Goal: Task Accomplishment & Management: Manage account settings

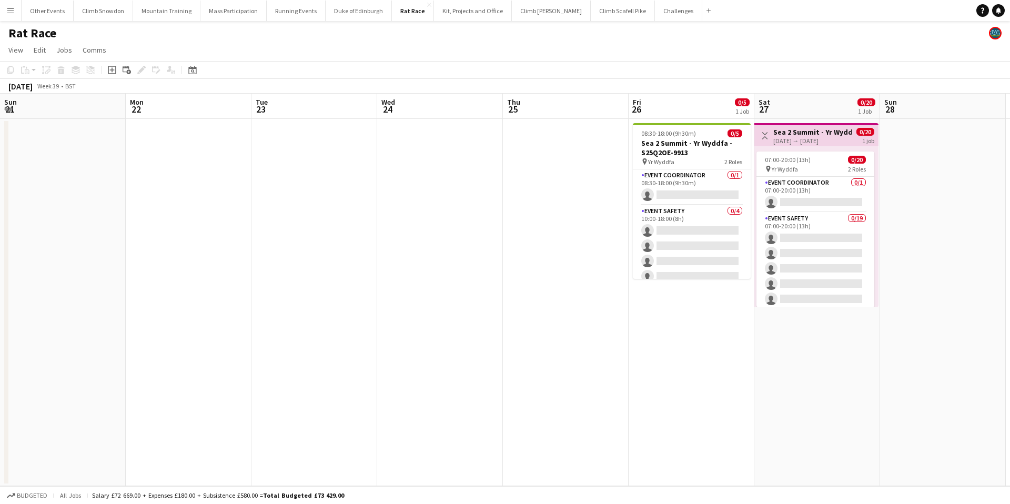
scroll to position [0, 362]
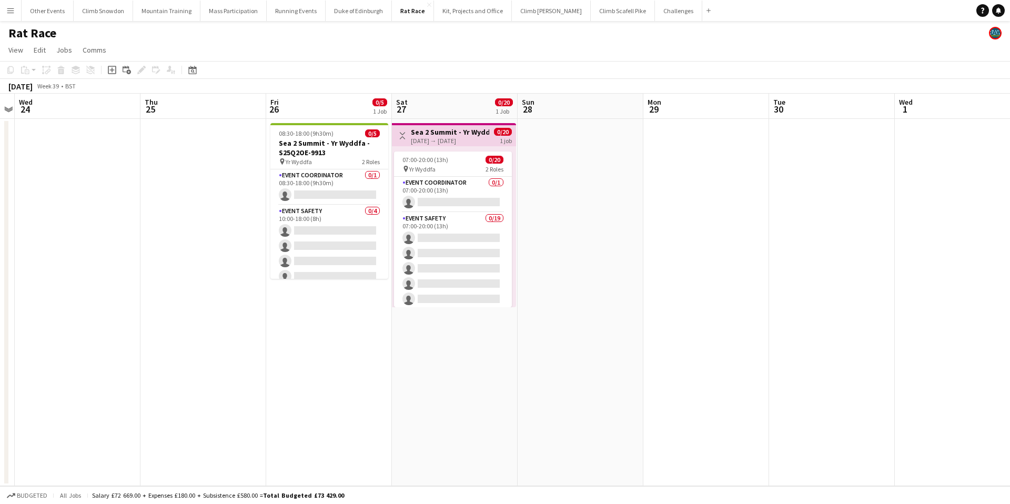
click at [12, 10] on app-icon "Menu" at bounding box center [10, 10] width 8 height 8
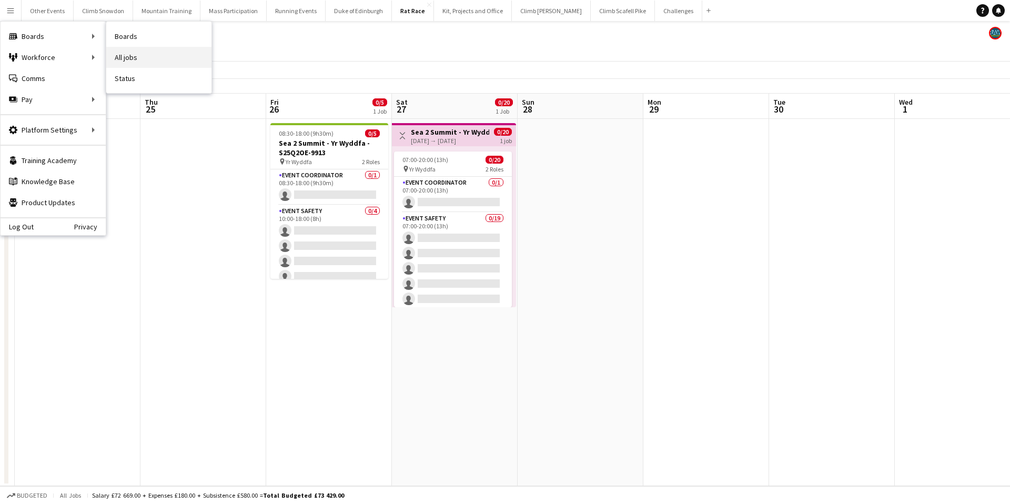
click at [129, 57] on link "All jobs" at bounding box center [158, 57] width 105 height 21
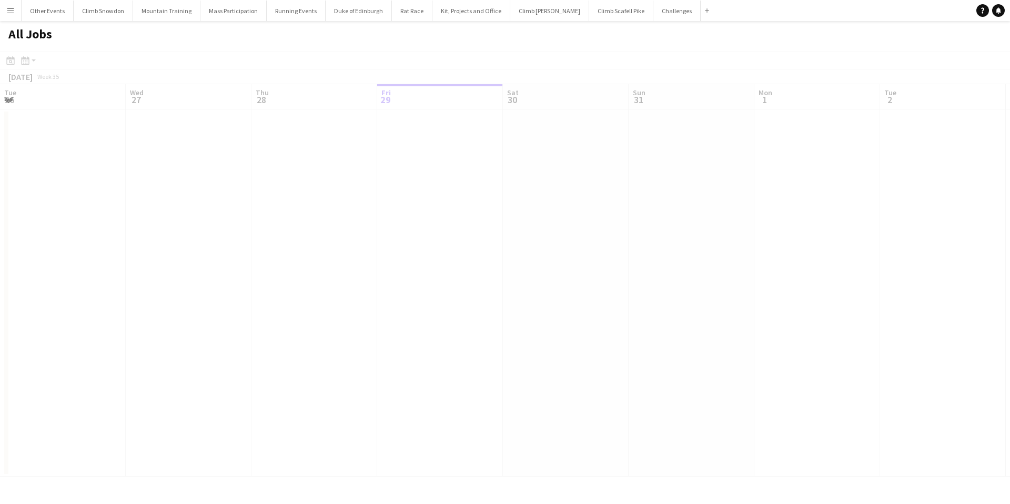
scroll to position [0, 251]
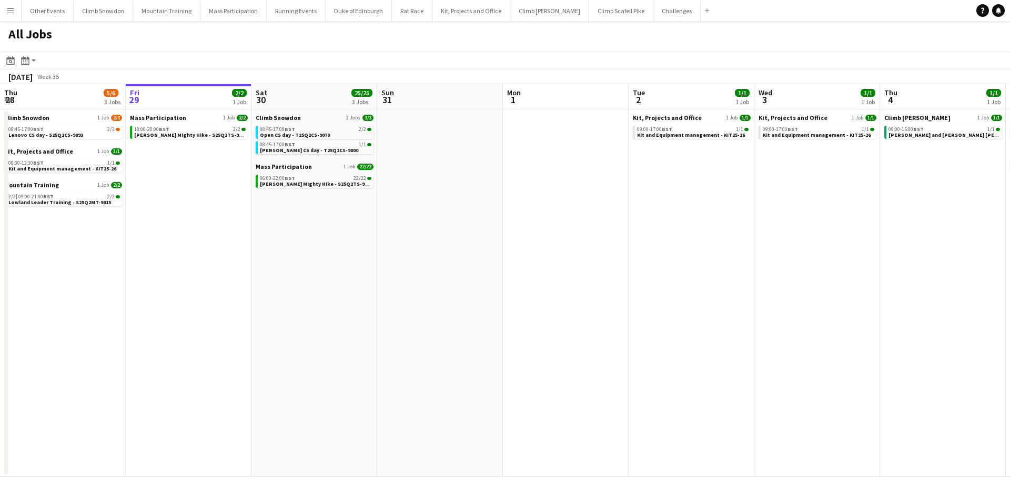
click at [5, 13] on button "Menu" at bounding box center [10, 10] width 21 height 21
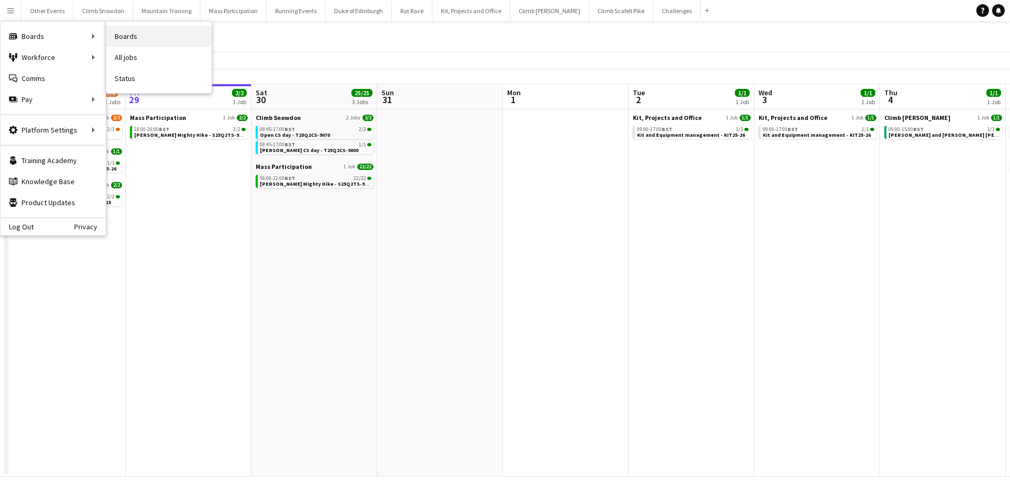
click at [129, 43] on link "Boards" at bounding box center [158, 36] width 105 height 21
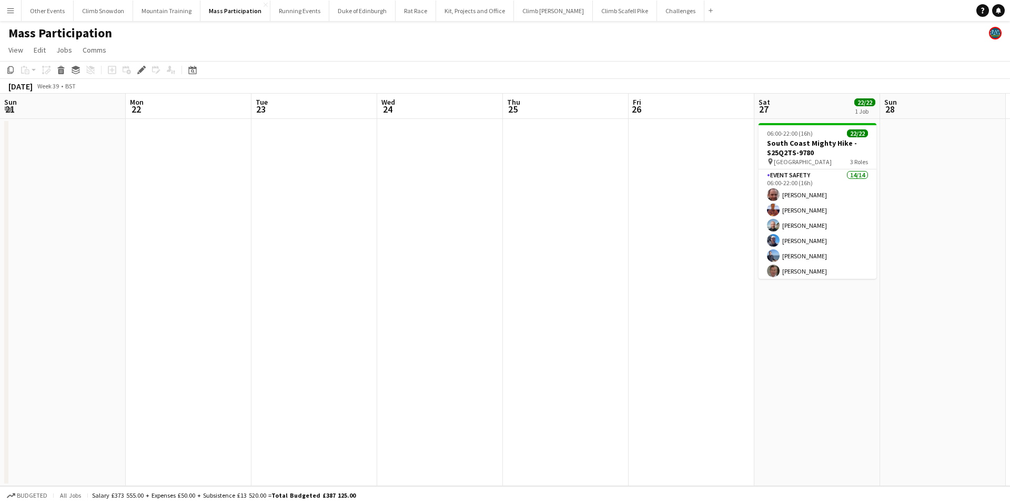
scroll to position [0, 362]
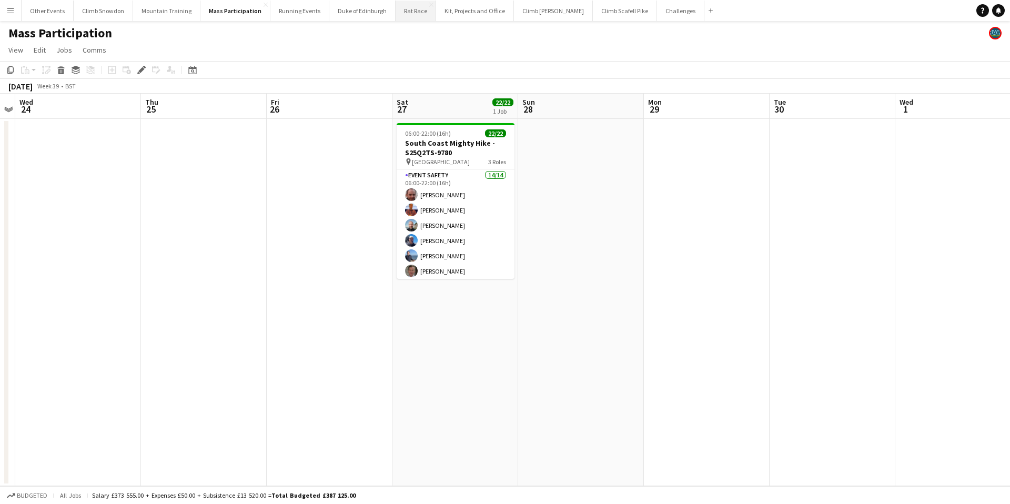
click at [403, 7] on button "Rat Race Close" at bounding box center [416, 11] width 41 height 21
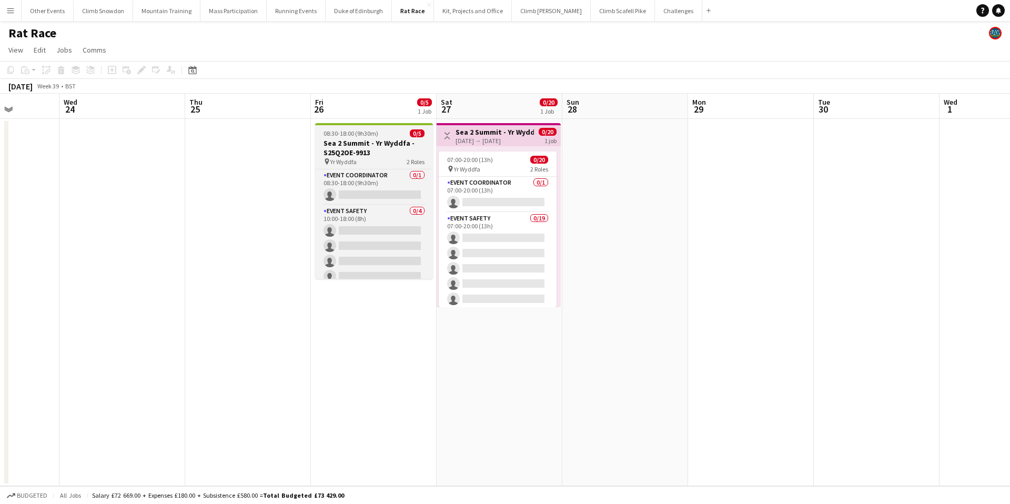
click at [384, 130] on div "08:30-18:00 (9h30m) 0/5" at bounding box center [374, 133] width 118 height 8
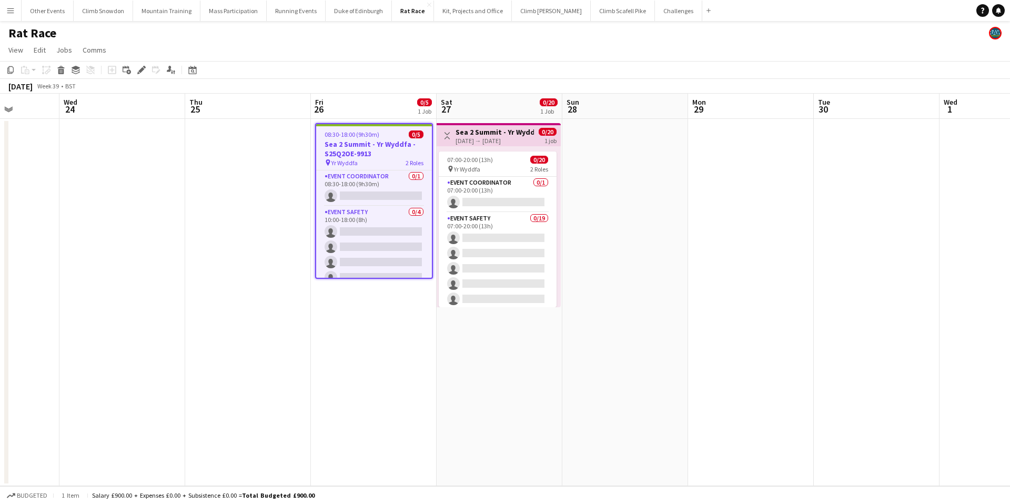
click at [366, 133] on span "08:30-18:00 (9h30m)" at bounding box center [352, 134] width 55 height 8
click at [140, 69] on icon at bounding box center [141, 70] width 6 height 6
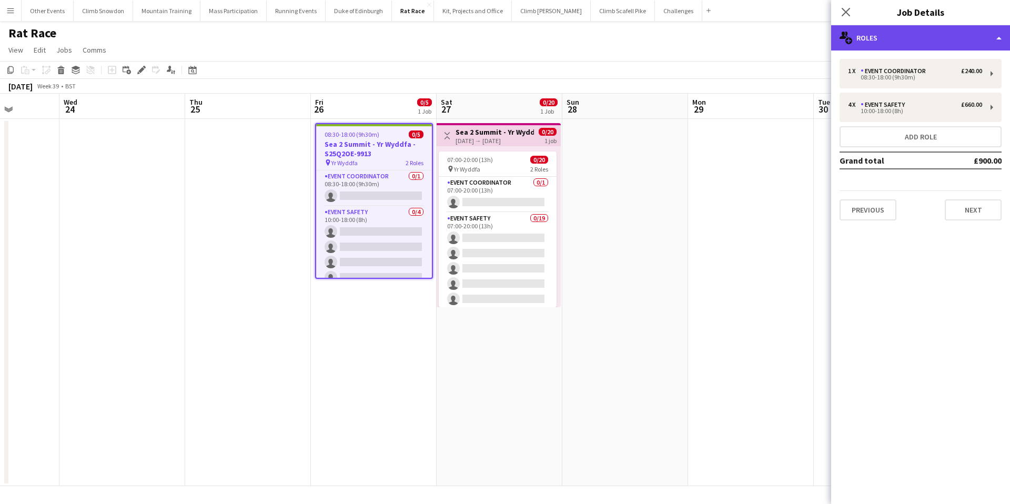
click at [895, 42] on div "multiple-users-add Roles" at bounding box center [920, 37] width 179 height 25
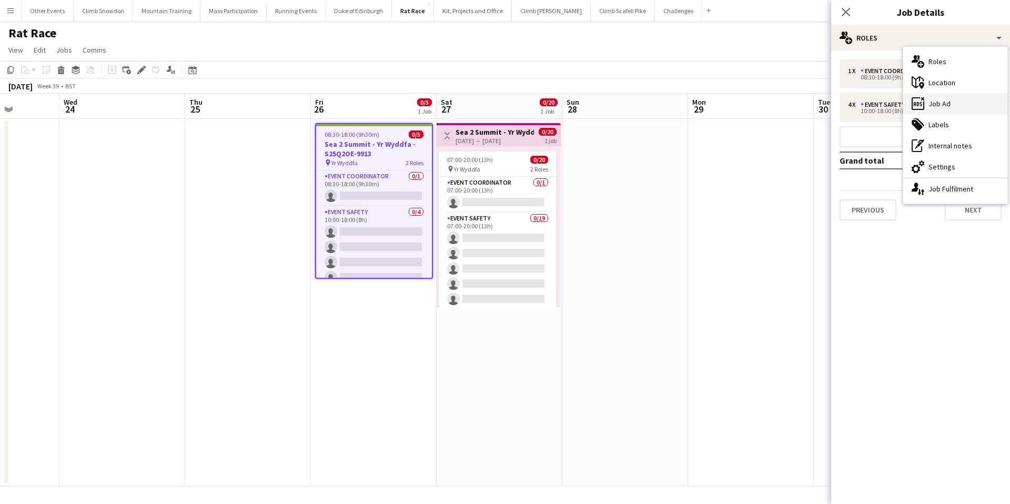
click at [937, 103] on div "ads-window Job Ad" at bounding box center [955, 103] width 104 height 21
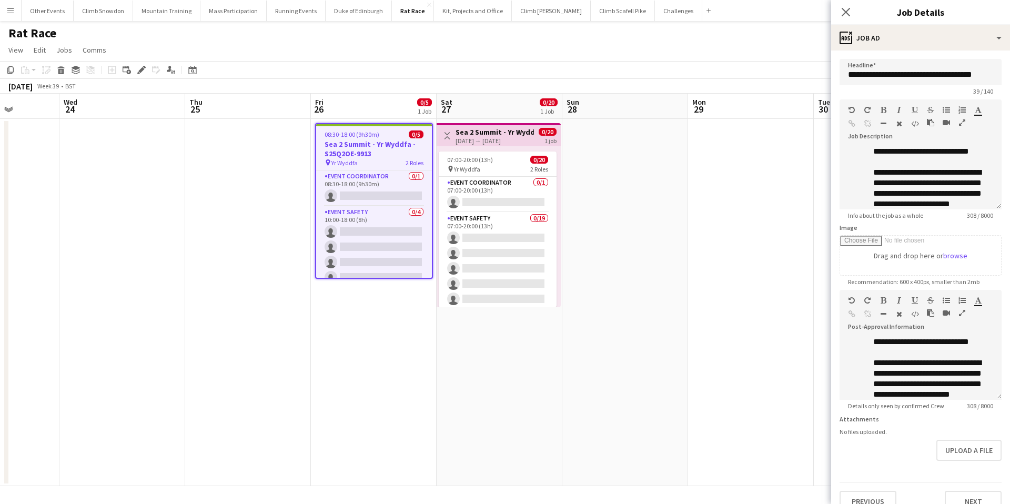
scroll to position [89, 0]
click at [980, 501] on button "Next" at bounding box center [973, 501] width 57 height 21
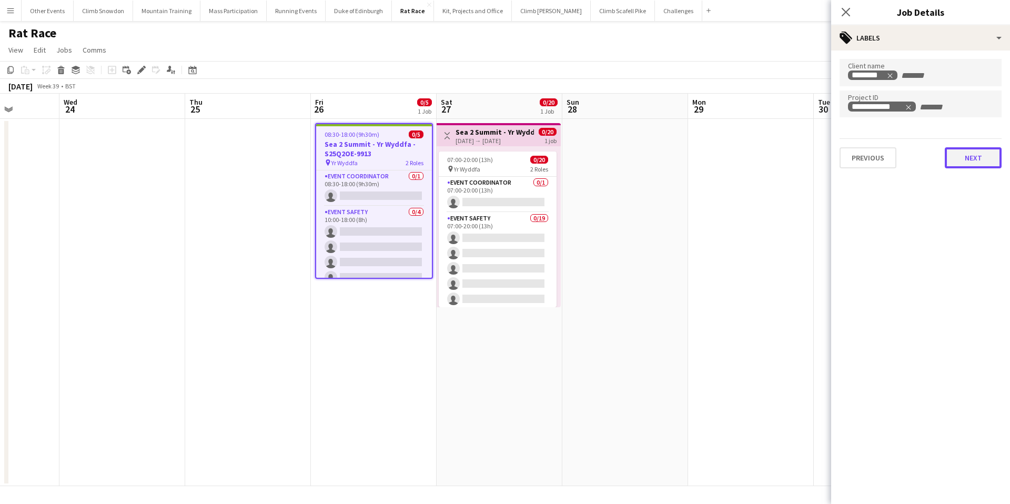
click at [974, 162] on button "Next" at bounding box center [973, 157] width 57 height 21
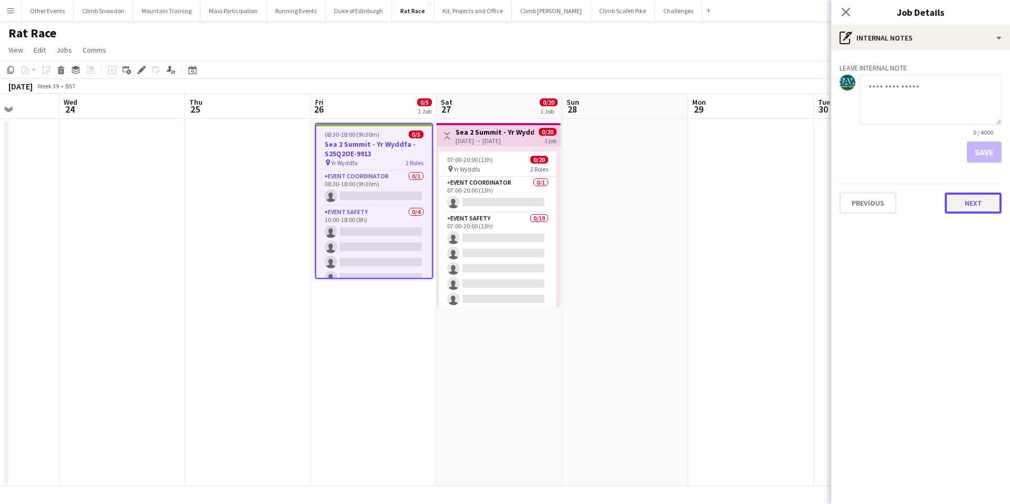
click at [974, 202] on button "Next" at bounding box center [973, 203] width 57 height 21
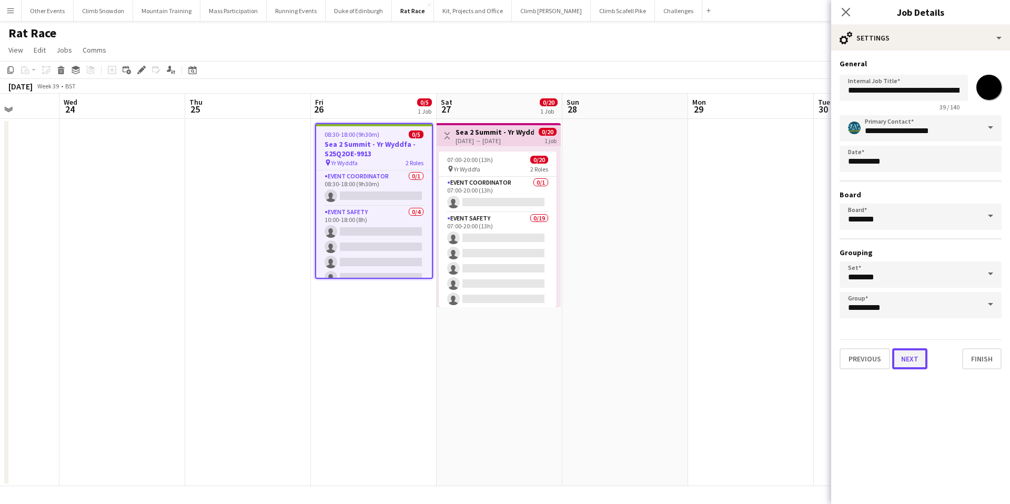
click at [913, 359] on button "Next" at bounding box center [909, 358] width 35 height 21
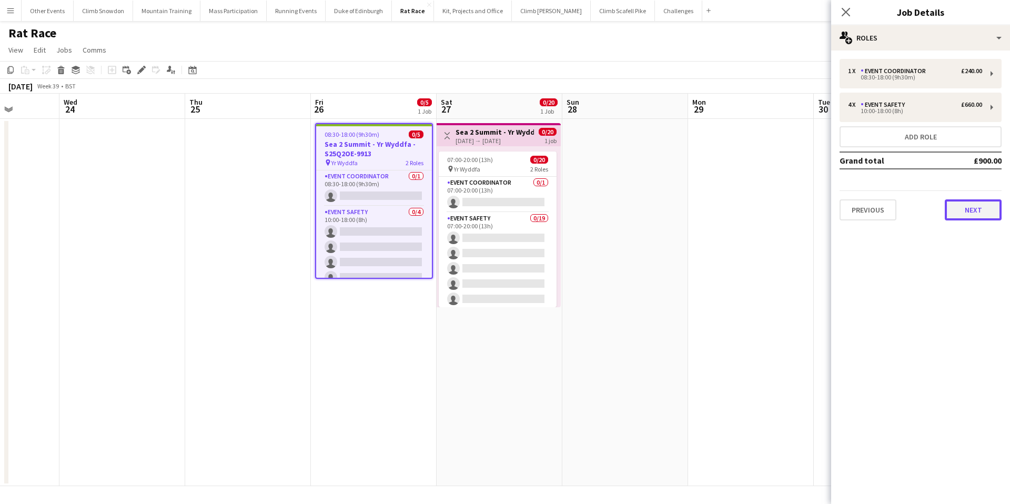
click at [980, 215] on button "Next" at bounding box center [973, 209] width 57 height 21
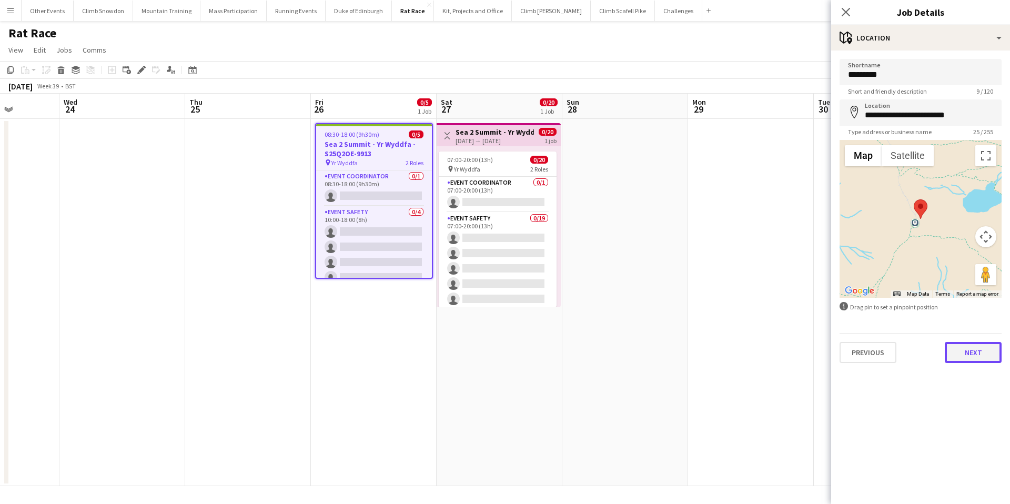
click at [979, 351] on button "Next" at bounding box center [973, 352] width 57 height 21
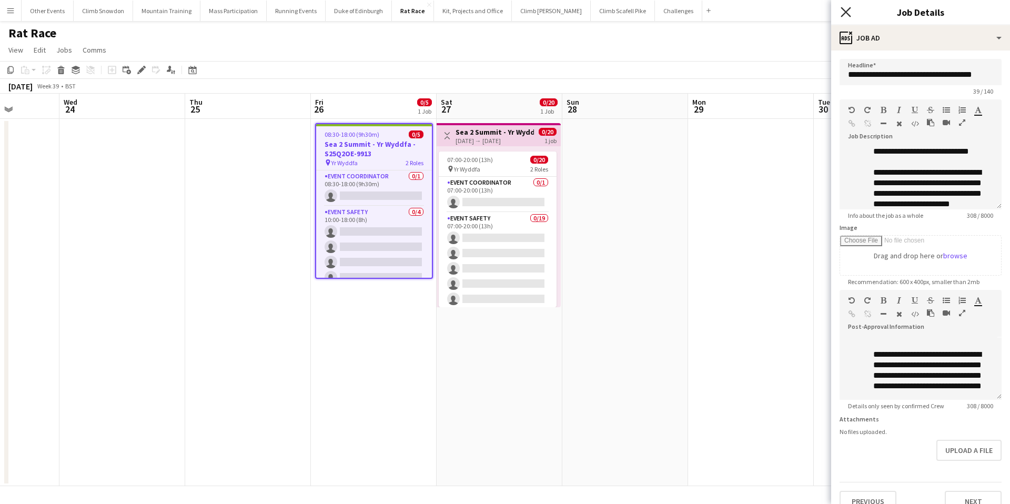
click at [841, 13] on icon "Close pop-in" at bounding box center [846, 12] width 10 height 10
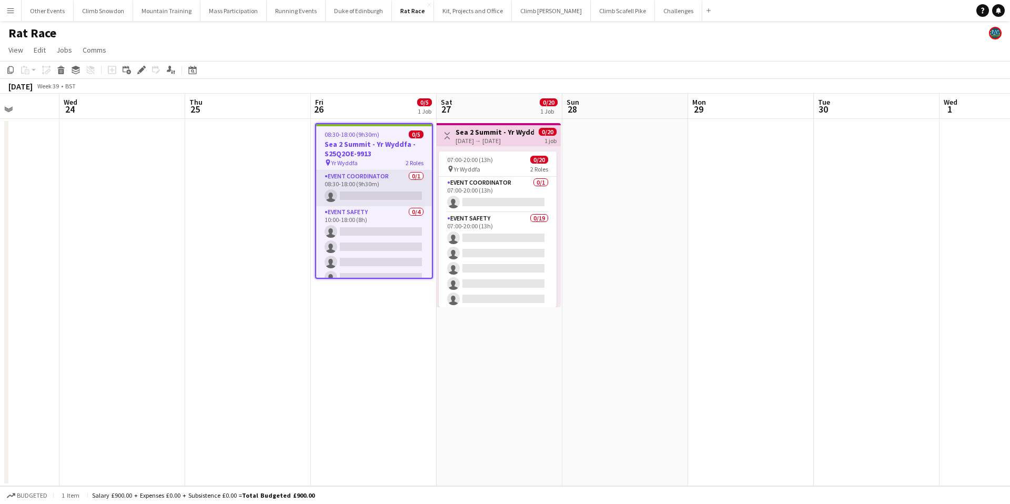
click at [400, 178] on app-card-role "Event Coordinator 0/1 08:30-18:00 (9h30m) single-neutral-actions" at bounding box center [374, 188] width 116 height 36
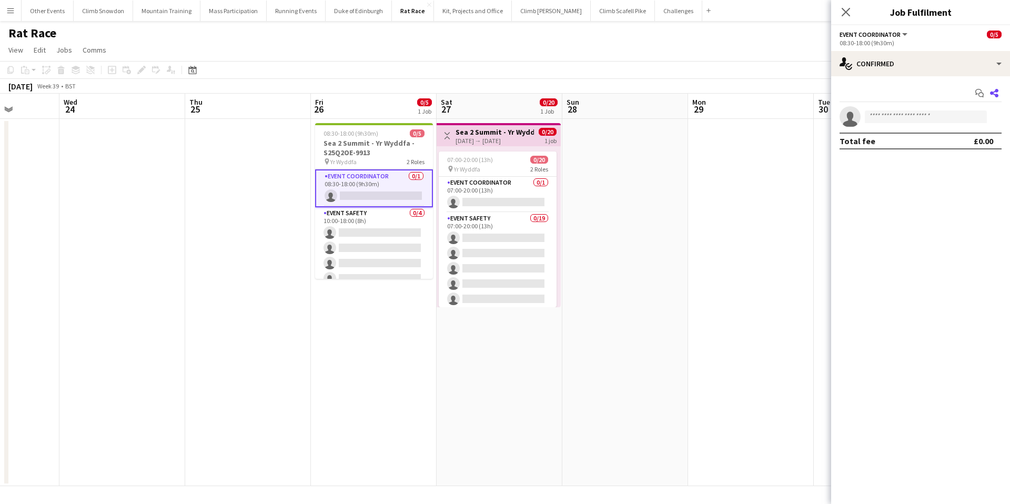
click at [991, 93] on icon at bounding box center [994, 93] width 8 height 8
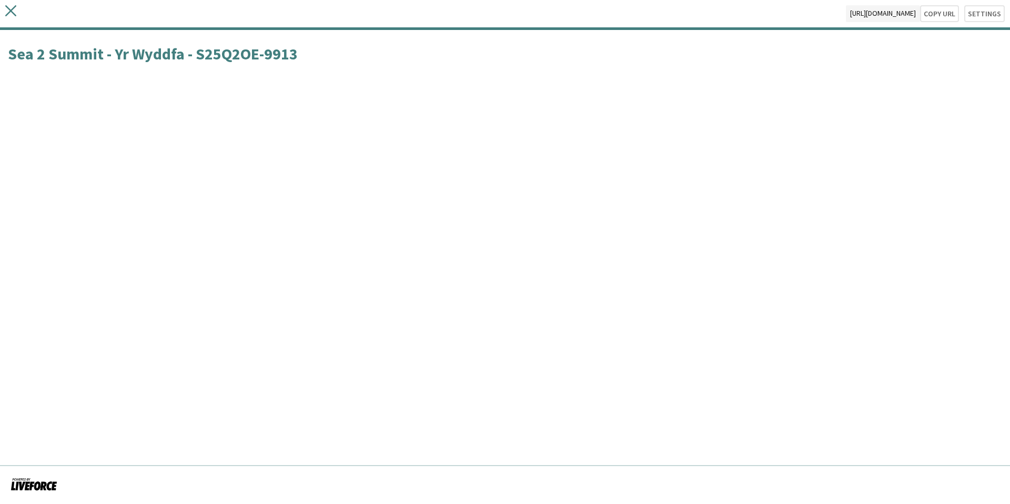
click at [12, 8] on icon at bounding box center [10, 10] width 11 height 11
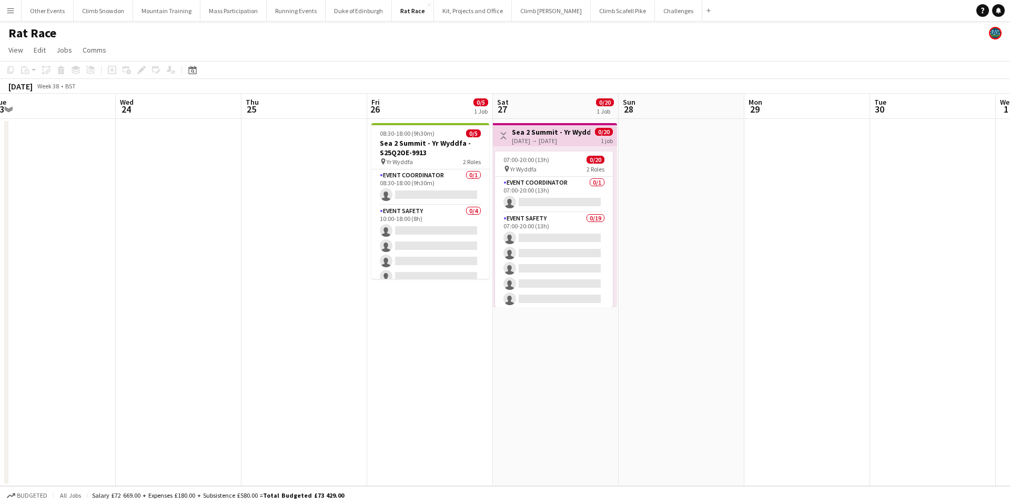
scroll to position [0, 418]
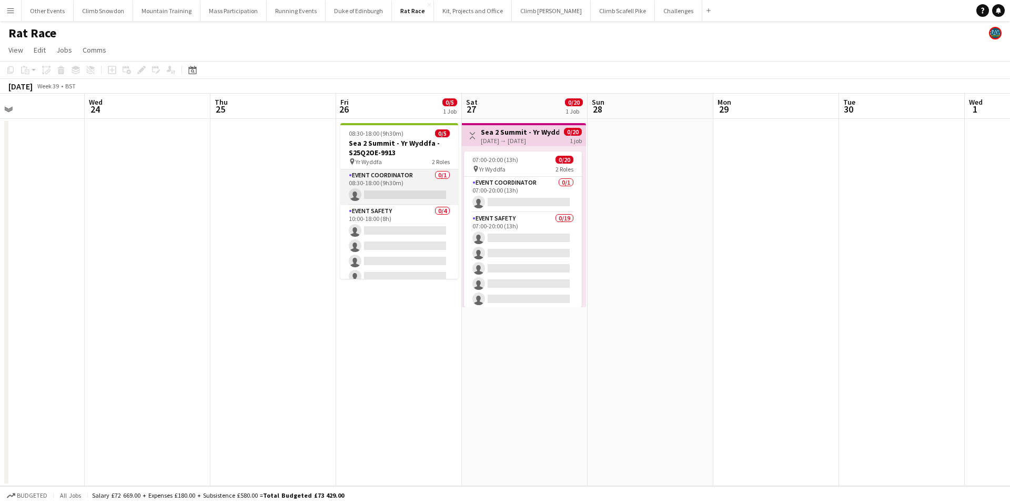
click at [414, 183] on app-card-role "Event Coordinator 0/1 08:30-18:00 (9h30m) single-neutral-actions" at bounding box center [399, 187] width 118 height 36
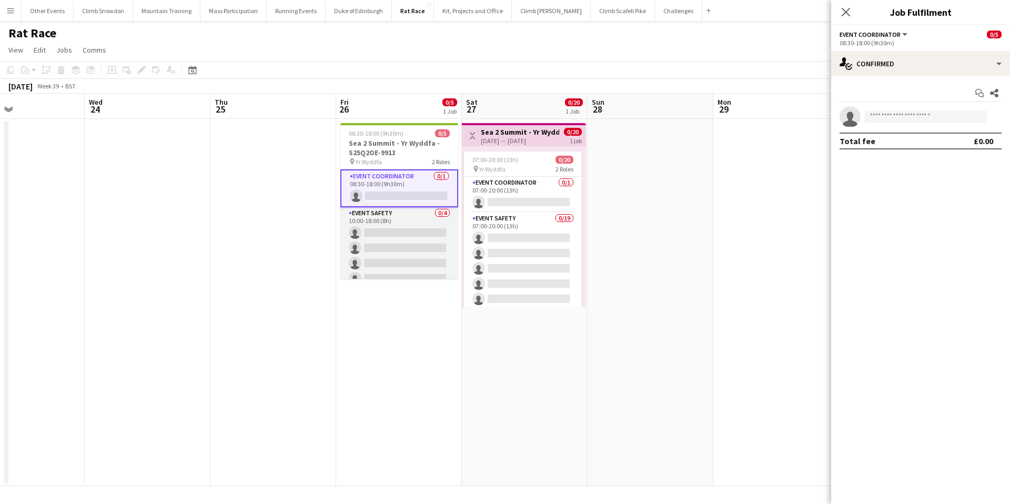
click at [415, 220] on app-card-role "Event Safety 0/4 10:00-18:00 (8h) single-neutral-actions single-neutral-actions…" at bounding box center [399, 248] width 118 height 82
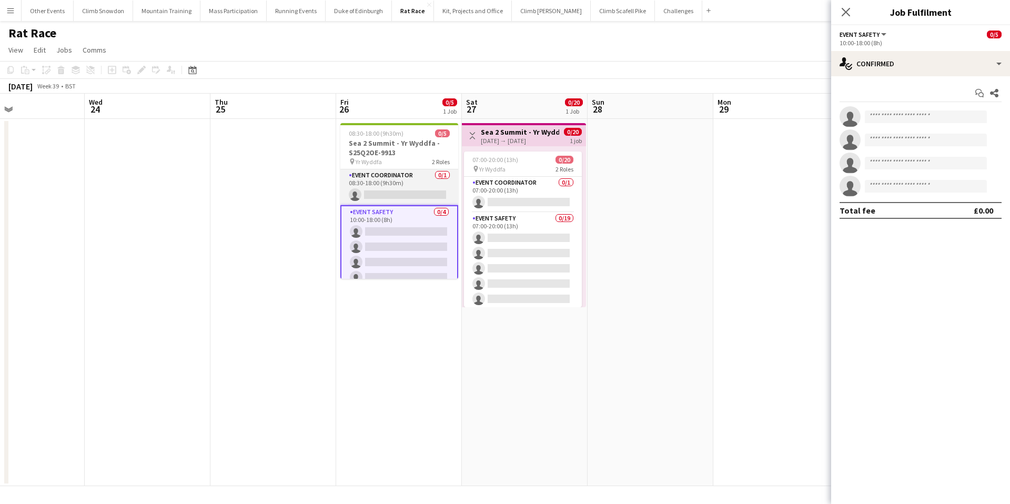
click at [416, 183] on app-card-role "Event Coordinator 0/1 08:30-18:00 (9h30m) single-neutral-actions" at bounding box center [399, 187] width 118 height 36
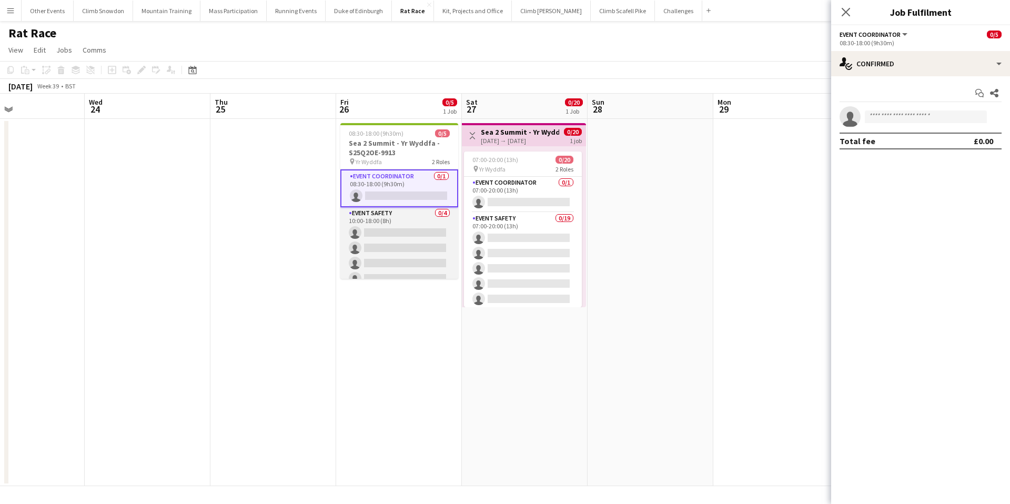
click at [421, 217] on app-card-role "Event Safety 0/4 10:00-18:00 (8h) single-neutral-actions single-neutral-actions…" at bounding box center [399, 248] width 118 height 82
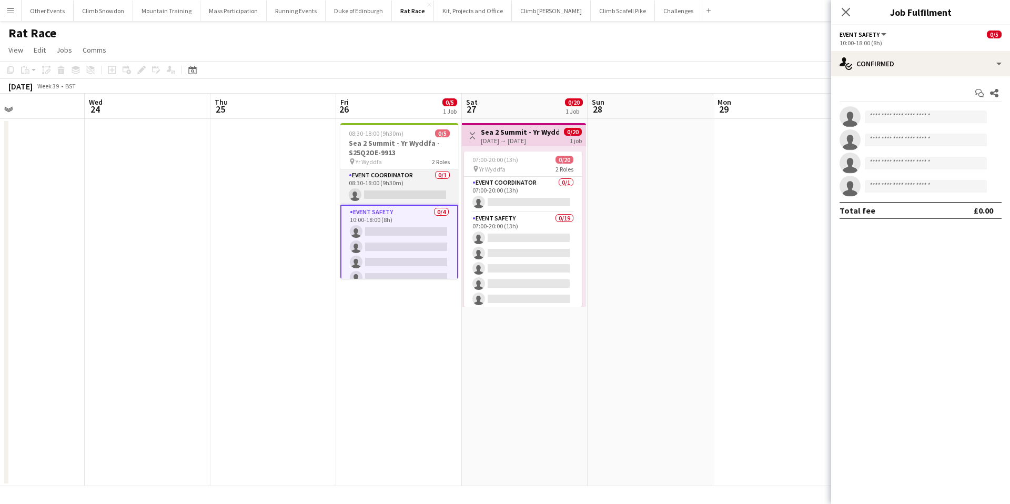
click at [420, 178] on app-card-role "Event Coordinator 0/1 08:30-18:00 (9h30m) single-neutral-actions" at bounding box center [399, 187] width 118 height 36
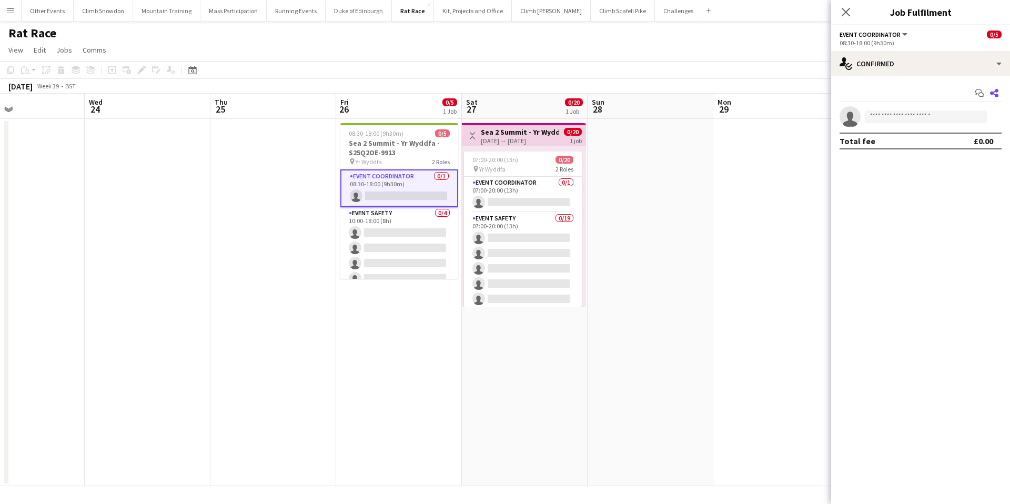
click at [993, 91] on icon "Share" at bounding box center [994, 93] width 8 height 8
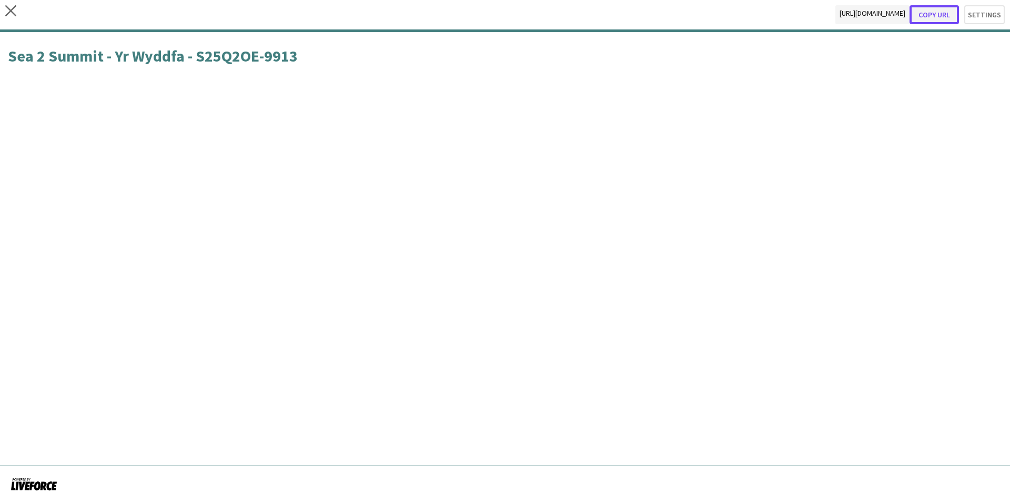
click at [941, 12] on button "Copy url" at bounding box center [934, 14] width 49 height 19
click at [10, 7] on icon "close" at bounding box center [10, 10] width 11 height 11
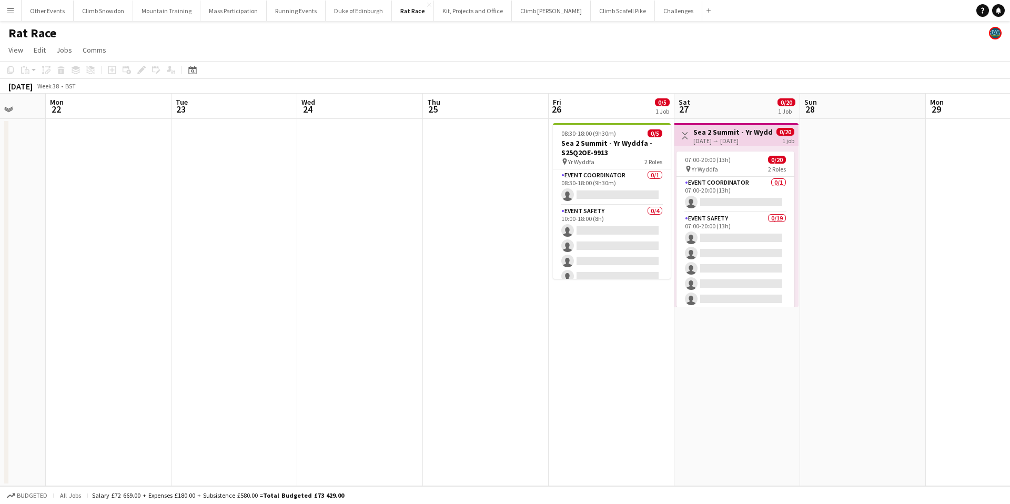
scroll to position [0, 334]
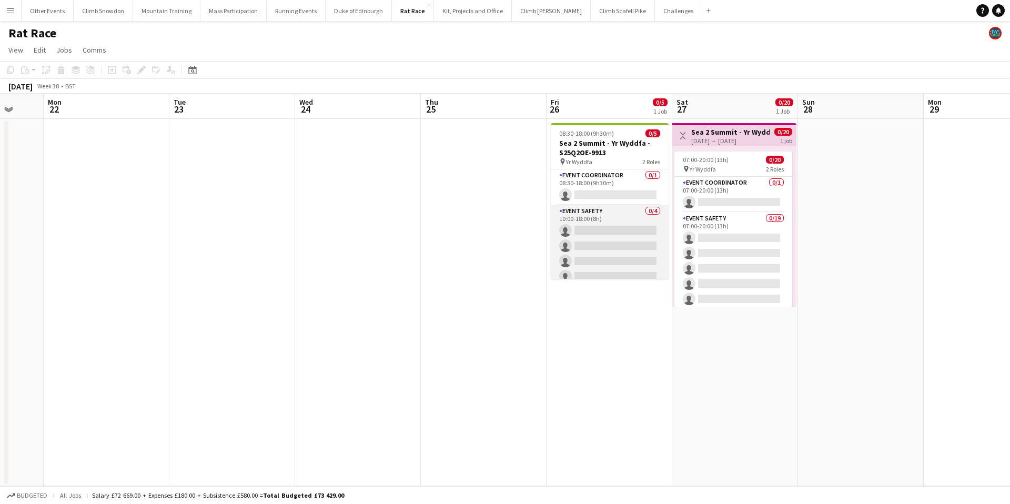
click at [638, 214] on app-card-role "Event Safety 0/4 10:00-18:00 (8h) single-neutral-actions single-neutral-actions…" at bounding box center [610, 246] width 118 height 82
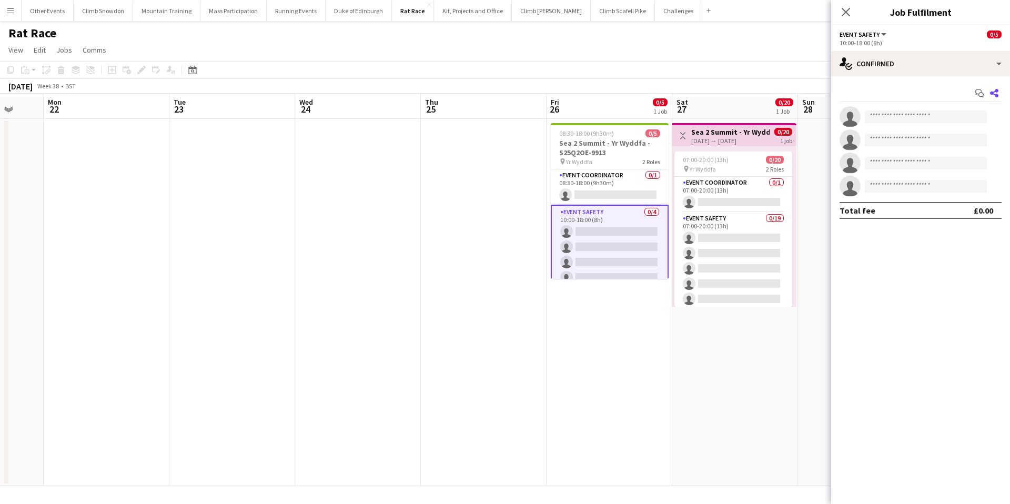
click at [997, 92] on icon at bounding box center [994, 93] width 8 height 8
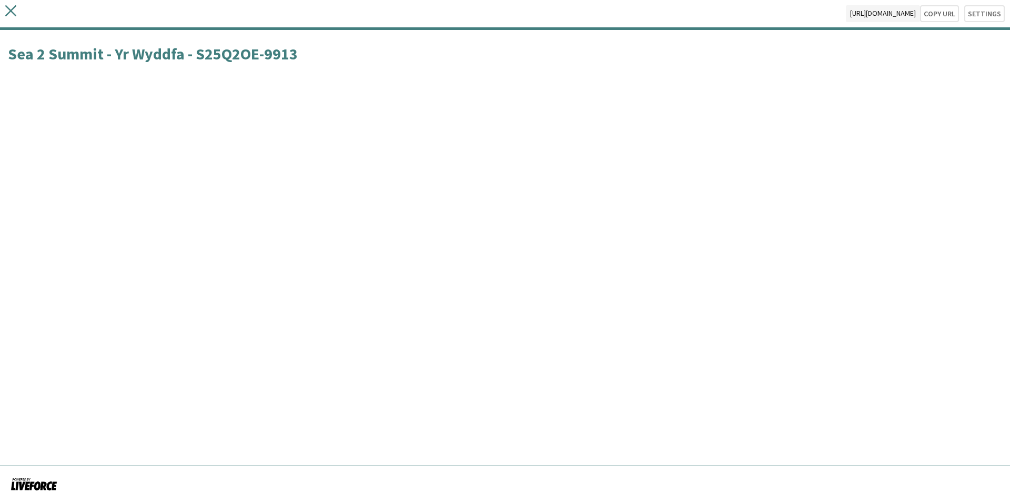
click at [12, 11] on icon "close" at bounding box center [10, 10] width 11 height 11
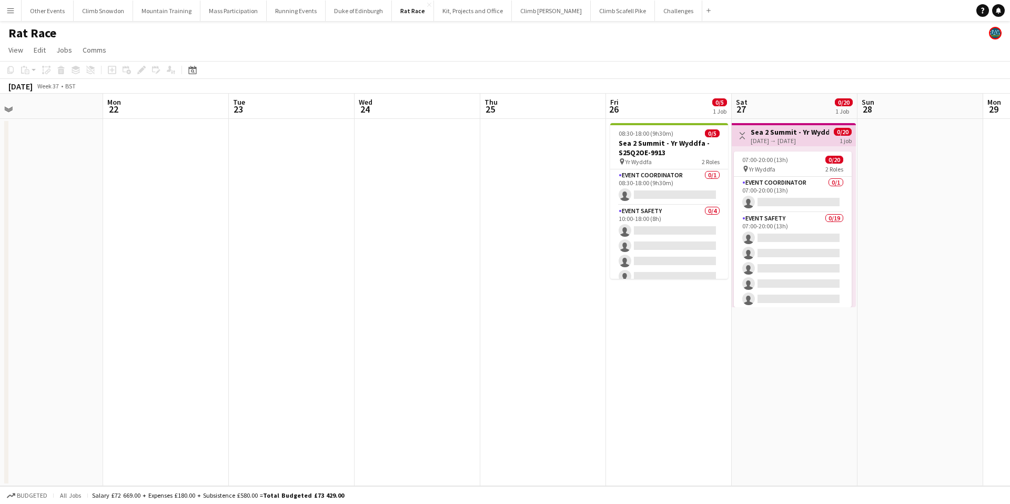
scroll to position [0, 308]
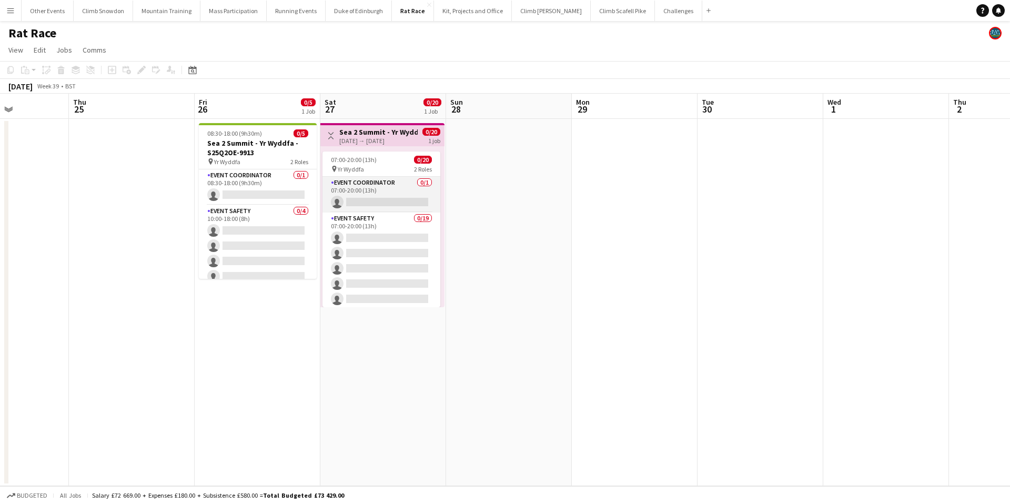
click at [400, 187] on app-card-role "Event Coordinator 0/1 07:00-20:00 (13h) single-neutral-actions" at bounding box center [381, 195] width 118 height 36
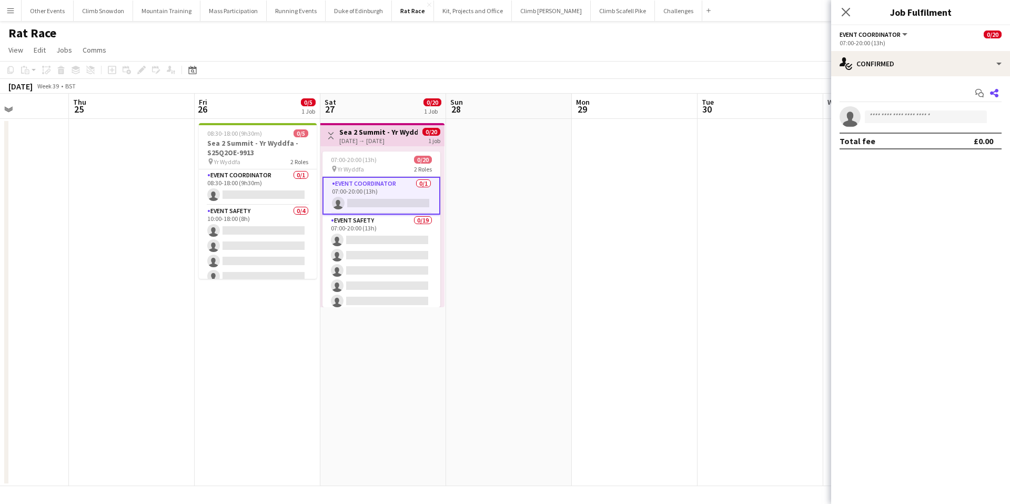
click at [997, 89] on icon at bounding box center [994, 93] width 8 height 8
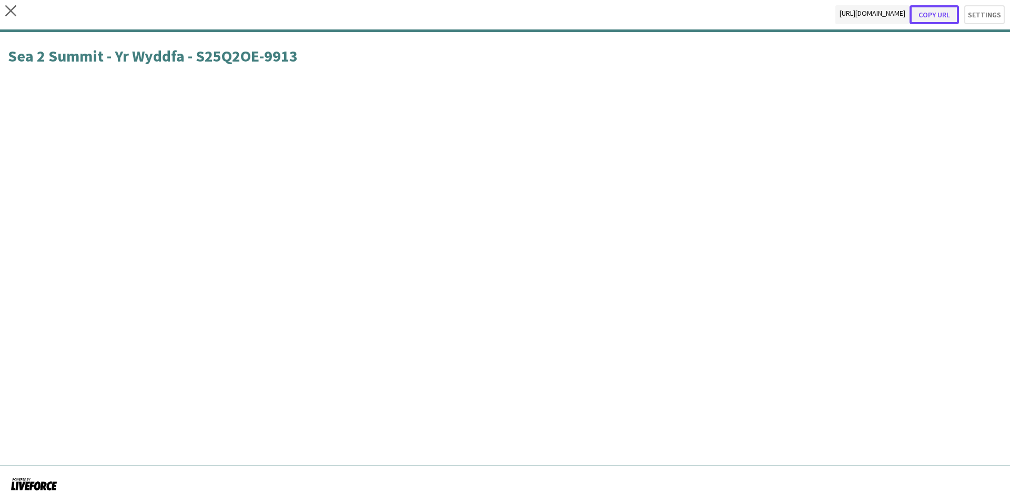
click at [941, 13] on button "Copy url" at bounding box center [934, 14] width 49 height 19
type textarea "**********"
click at [11, 9] on icon at bounding box center [10, 10] width 11 height 11
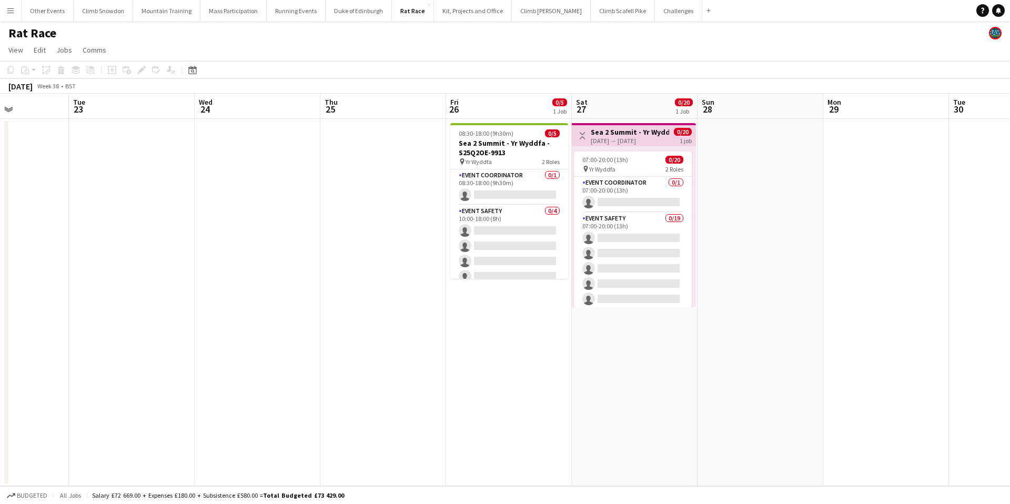
scroll to position [0, 449]
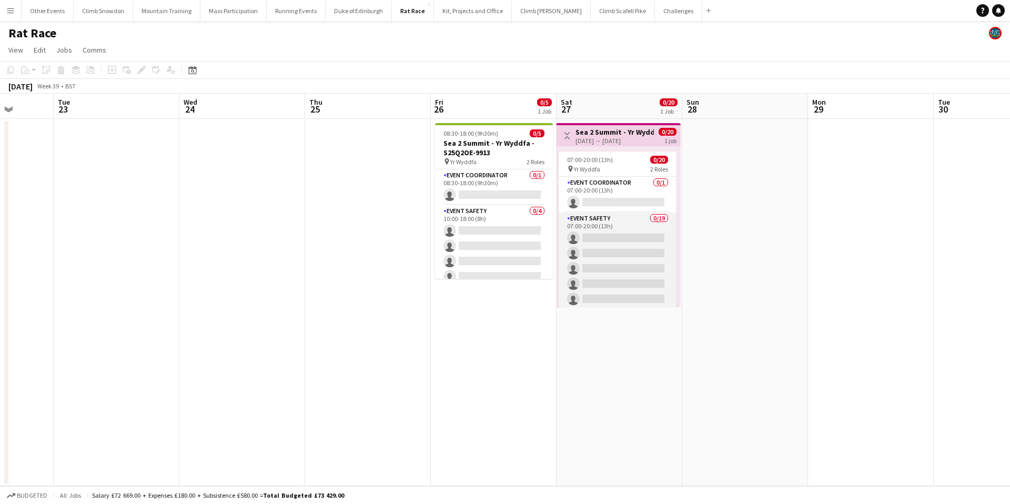
click at [622, 220] on app-card-role "Event Safety 0/19 07:00-20:00 (13h) single-neutral-actions single-neutral-actio…" at bounding box center [618, 368] width 118 height 310
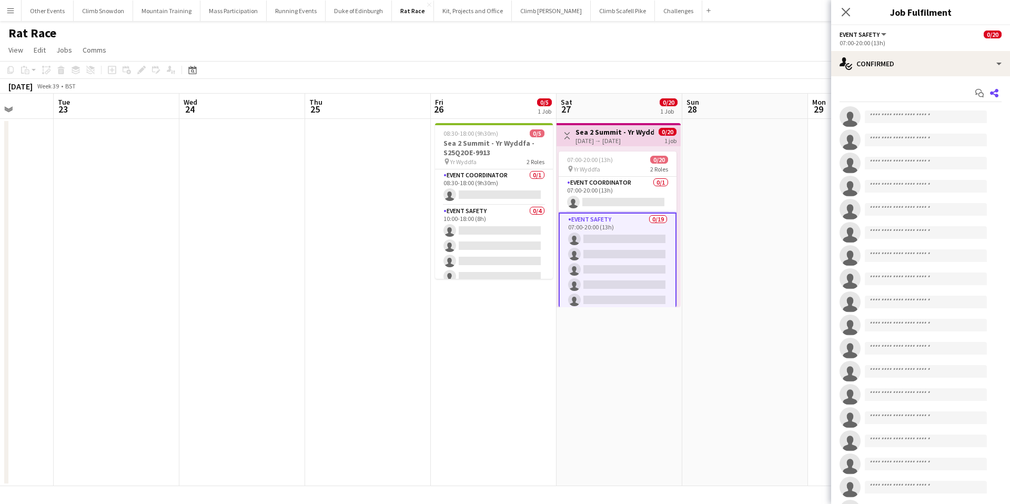
click at [997, 91] on icon at bounding box center [994, 93] width 8 height 8
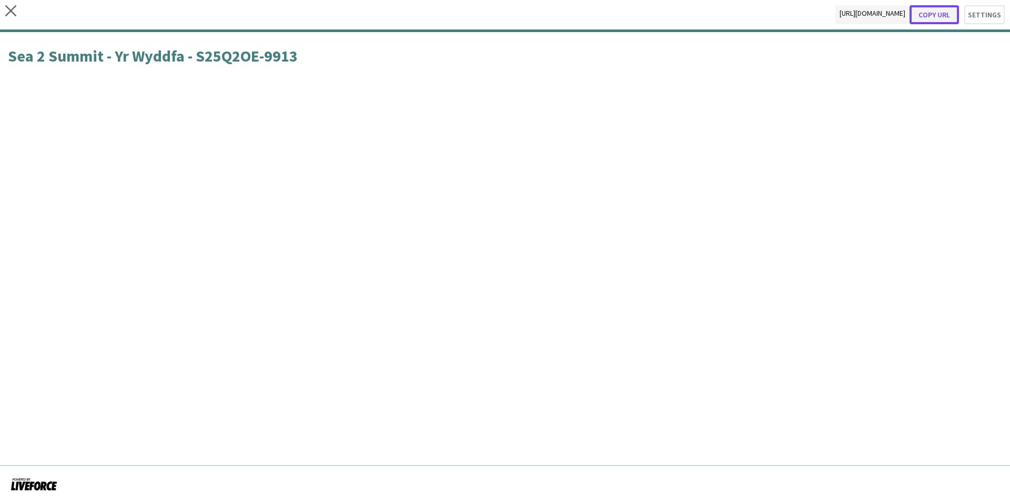
click at [937, 14] on button "Copy url" at bounding box center [934, 14] width 49 height 19
click at [14, 12] on icon "close" at bounding box center [10, 10] width 11 height 11
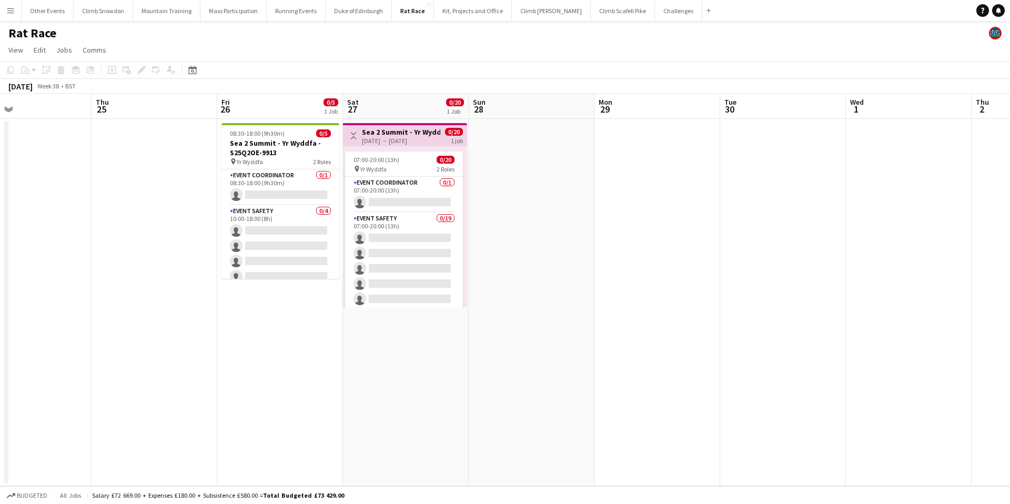
scroll to position [0, 458]
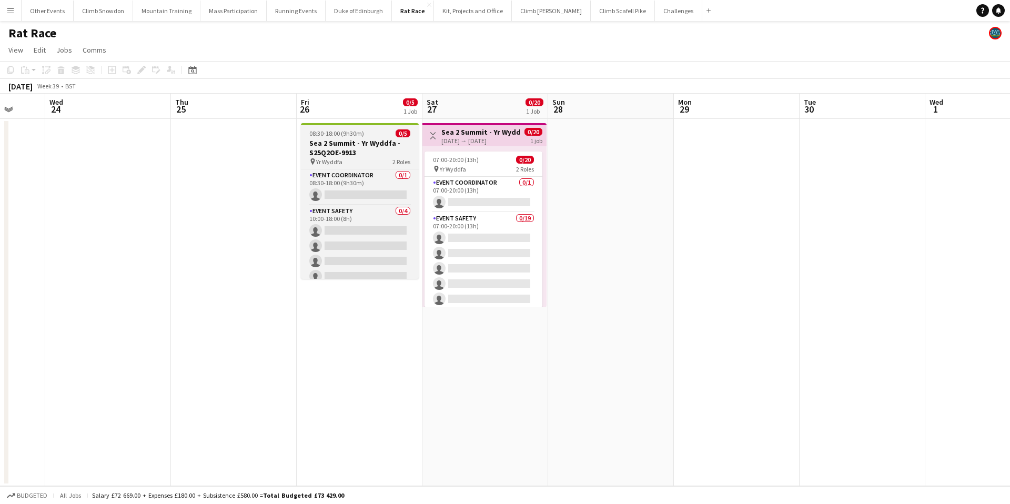
click at [372, 137] on div "08:30-18:00 (9h30m) 0/5" at bounding box center [360, 133] width 118 height 8
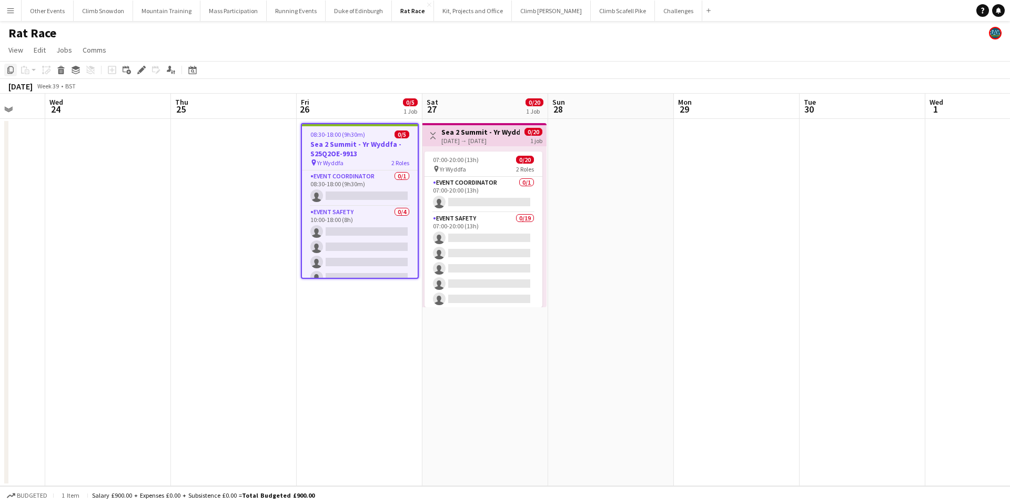
click at [9, 67] on icon at bounding box center [10, 69] width 6 height 7
click at [6, 11] on app-icon "Menu" at bounding box center [10, 10] width 8 height 8
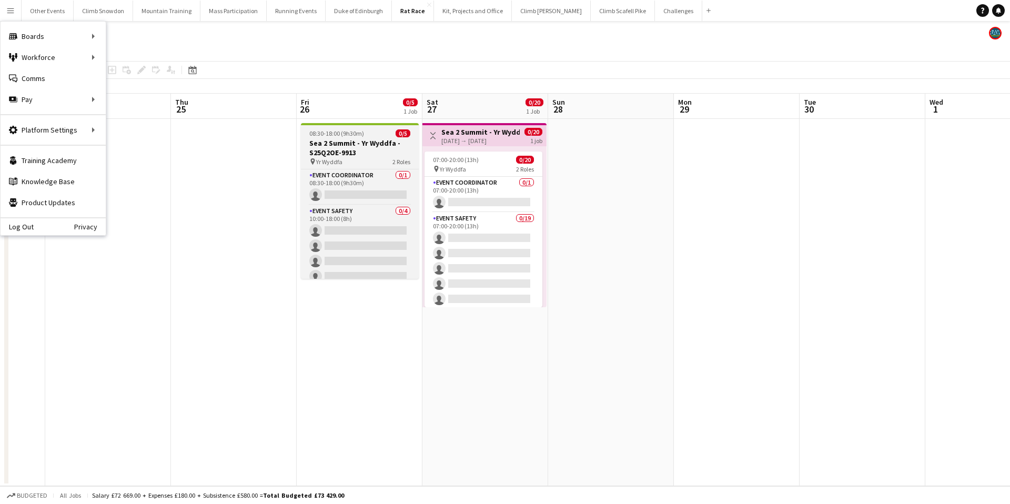
click at [362, 129] on div "08:30-18:00 (9h30m) 0/5" at bounding box center [360, 133] width 118 height 8
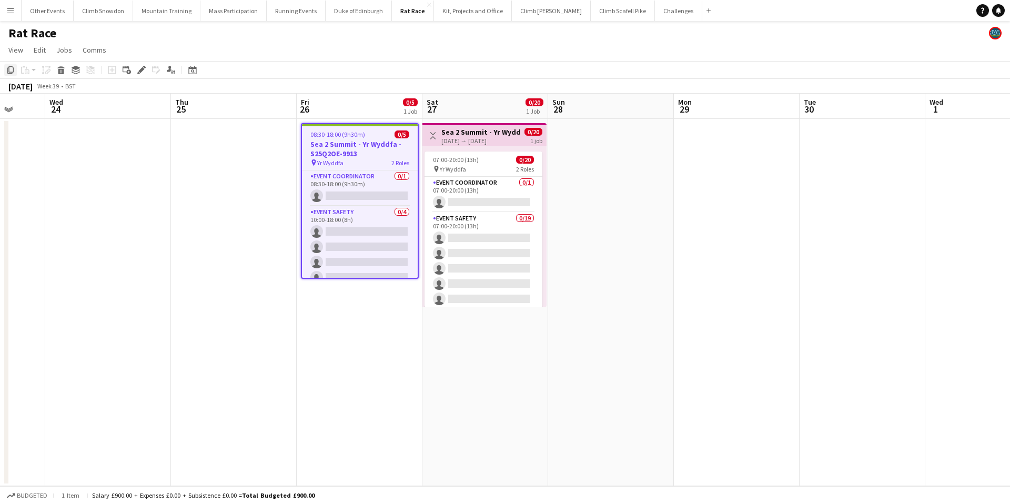
click at [10, 69] on icon "Copy" at bounding box center [10, 70] width 8 height 8
click at [12, 70] on icon "Copy" at bounding box center [10, 70] width 8 height 8
click at [980, 12] on icon "Help" at bounding box center [983, 10] width 6 height 6
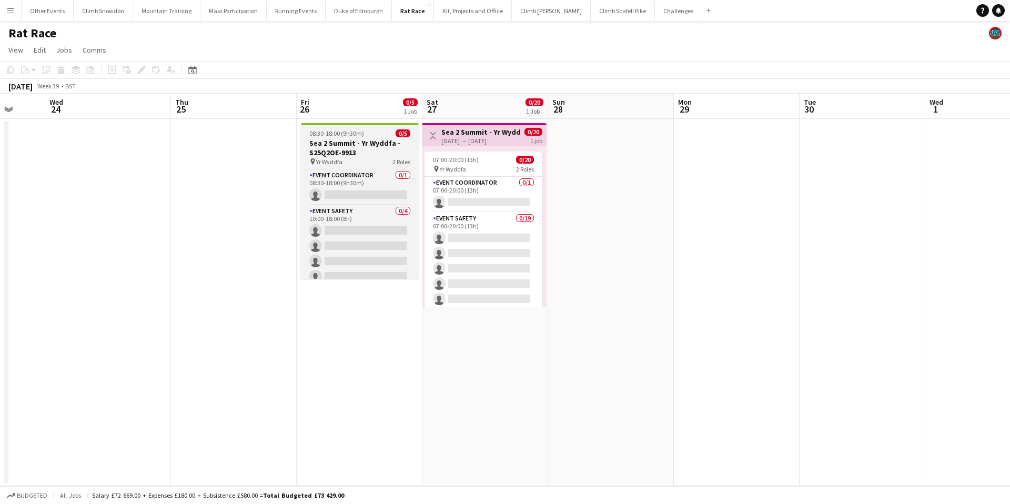
click at [350, 135] on span "08:30-18:00 (9h30m)" at bounding box center [336, 133] width 55 height 8
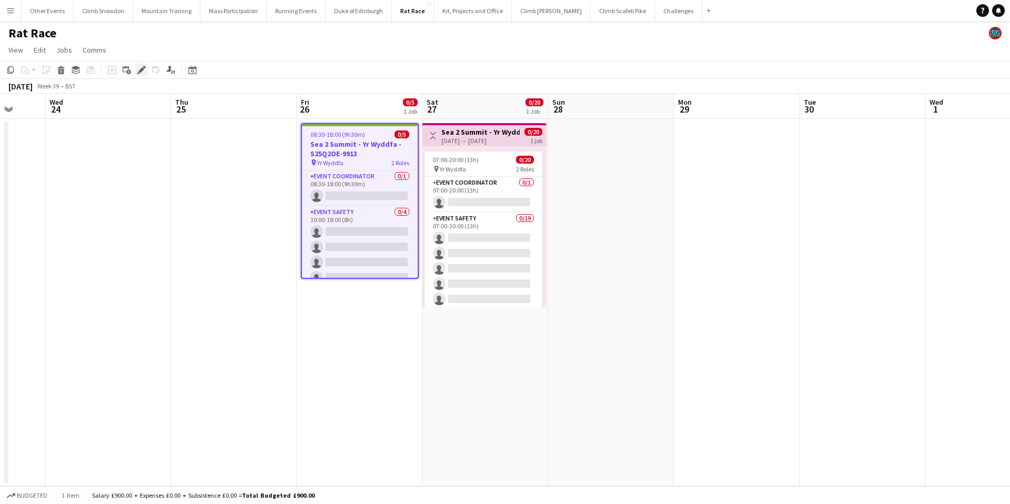
click at [139, 69] on icon "Edit" at bounding box center [141, 70] width 8 height 8
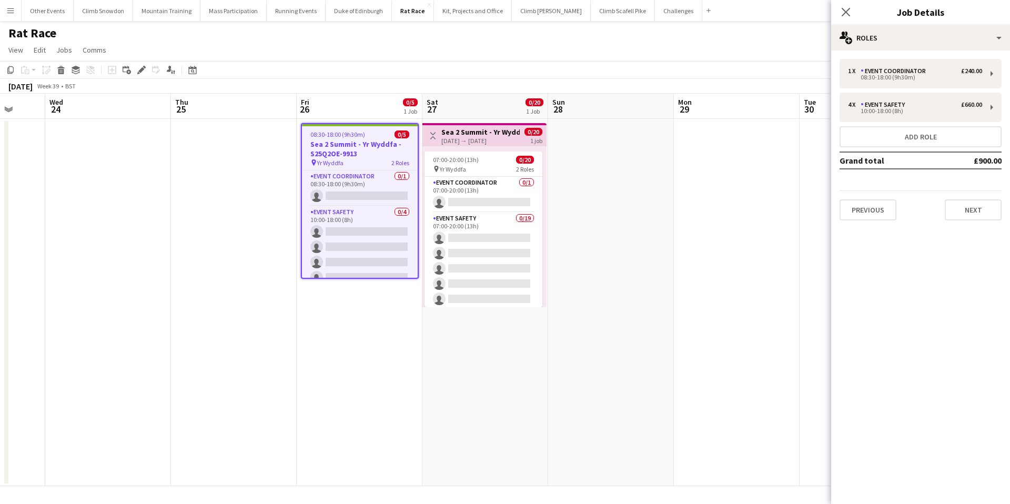
click at [771, 40] on div "Rat Race" at bounding box center [505, 31] width 1010 height 20
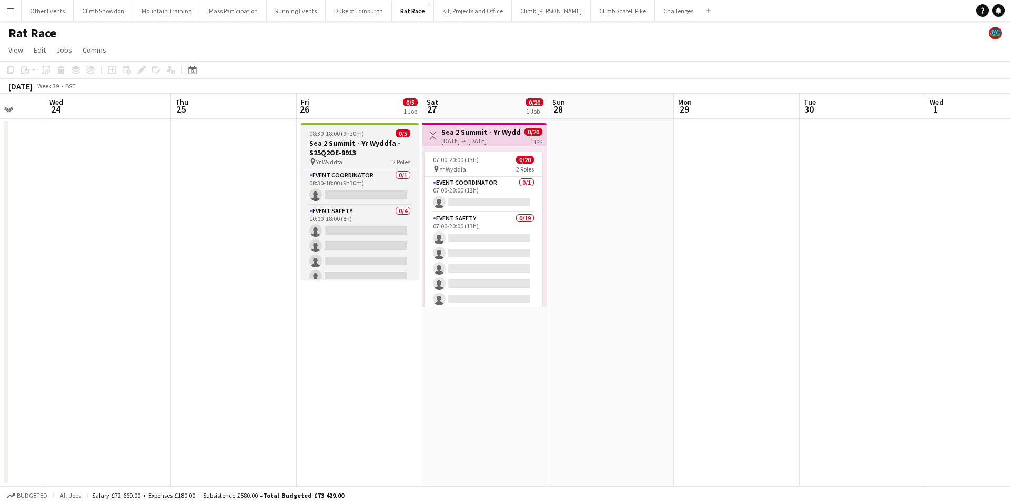
click at [355, 132] on span "08:30-18:00 (9h30m)" at bounding box center [336, 133] width 55 height 8
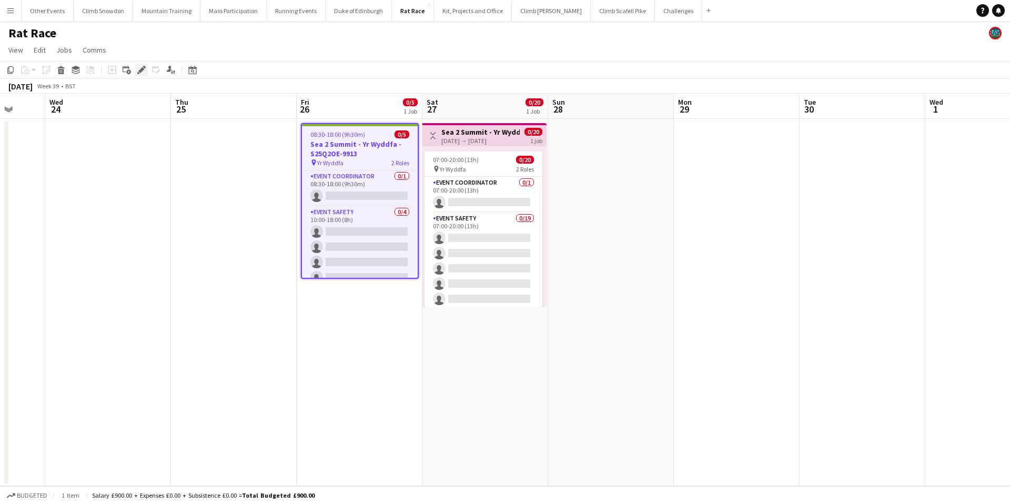
click at [140, 68] on icon "Edit" at bounding box center [141, 70] width 8 height 8
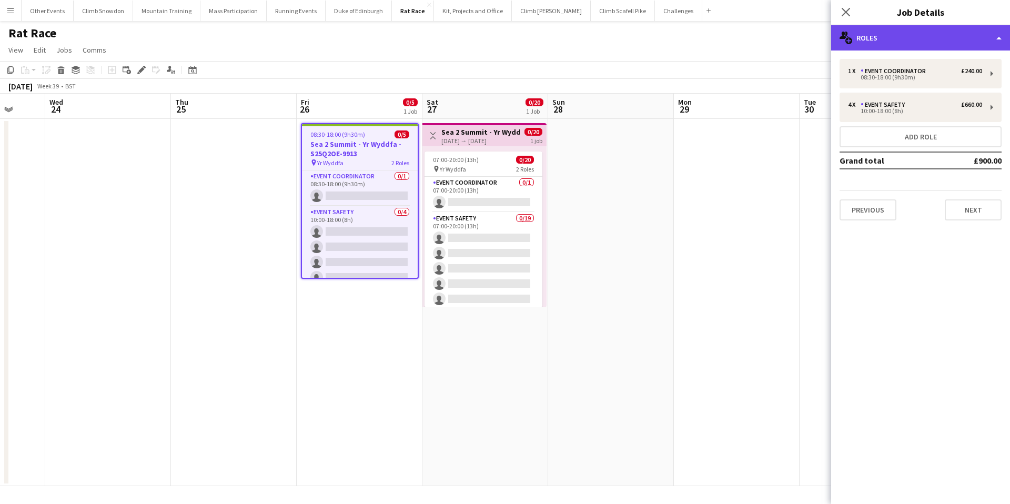
click at [871, 37] on div "multiple-users-add Roles" at bounding box center [920, 37] width 179 height 25
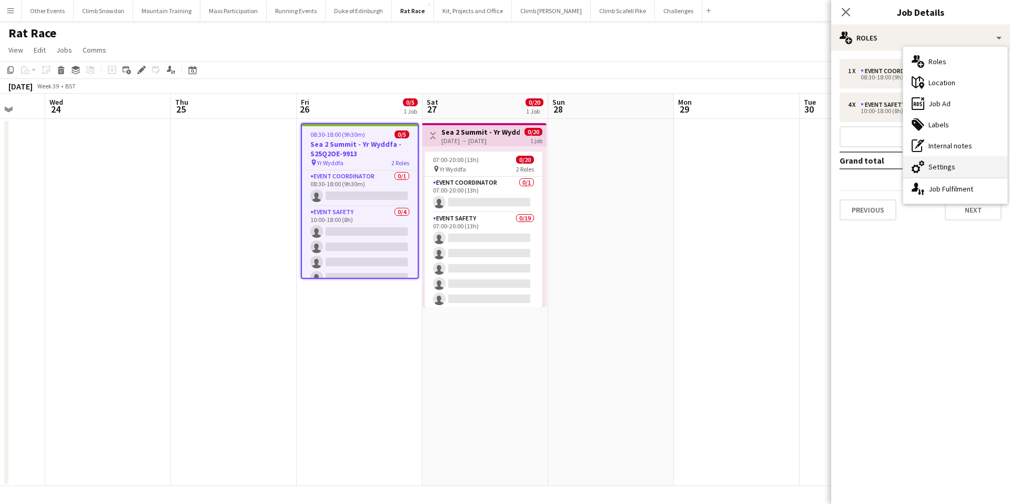
click at [946, 168] on div "cog-double-3 Settings" at bounding box center [955, 166] width 104 height 21
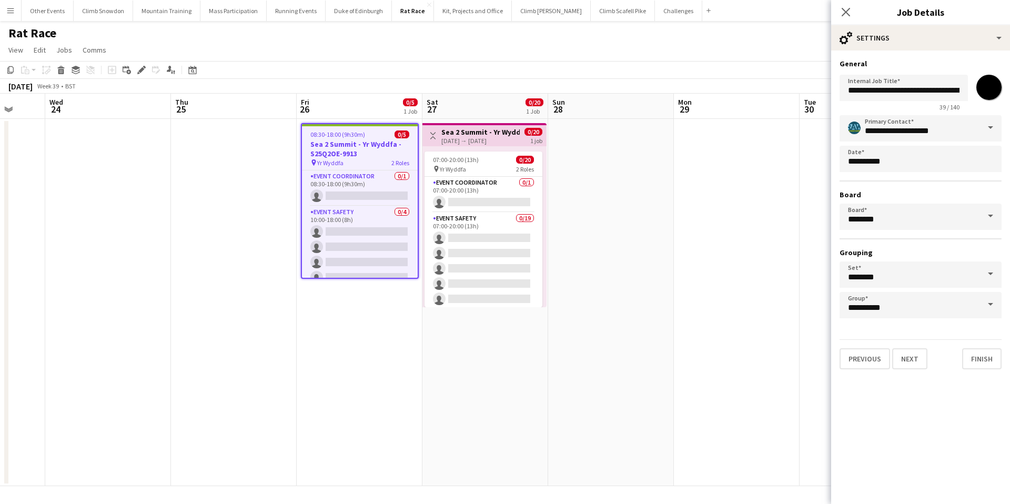
click at [991, 214] on span at bounding box center [991, 216] width 22 height 25
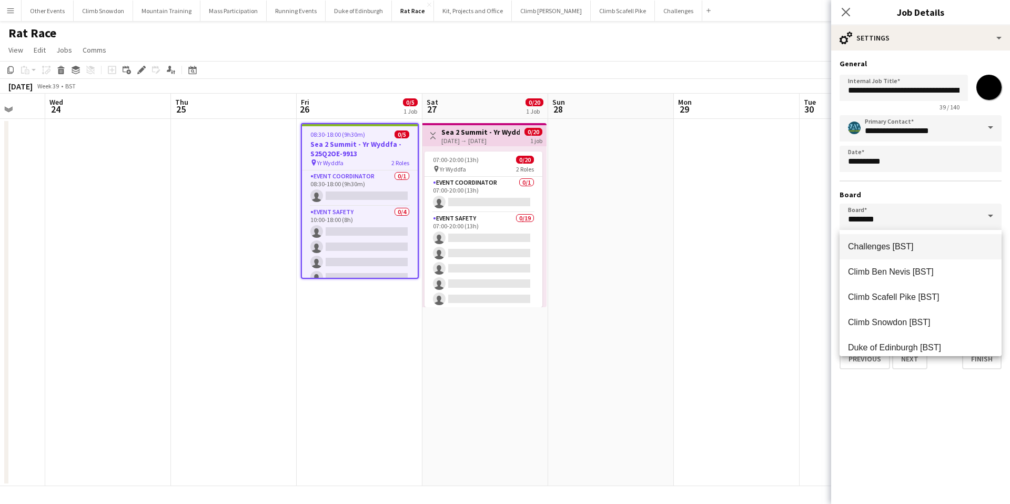
click at [922, 246] on span "Challenges [BST]" at bounding box center [920, 246] width 145 height 10
type input "**********"
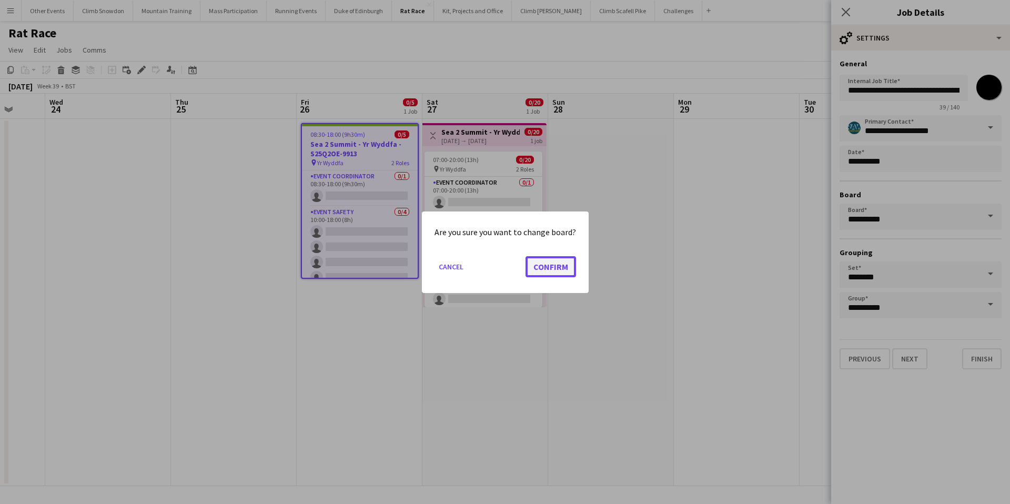
click at [547, 267] on button "Confirm" at bounding box center [551, 266] width 51 height 21
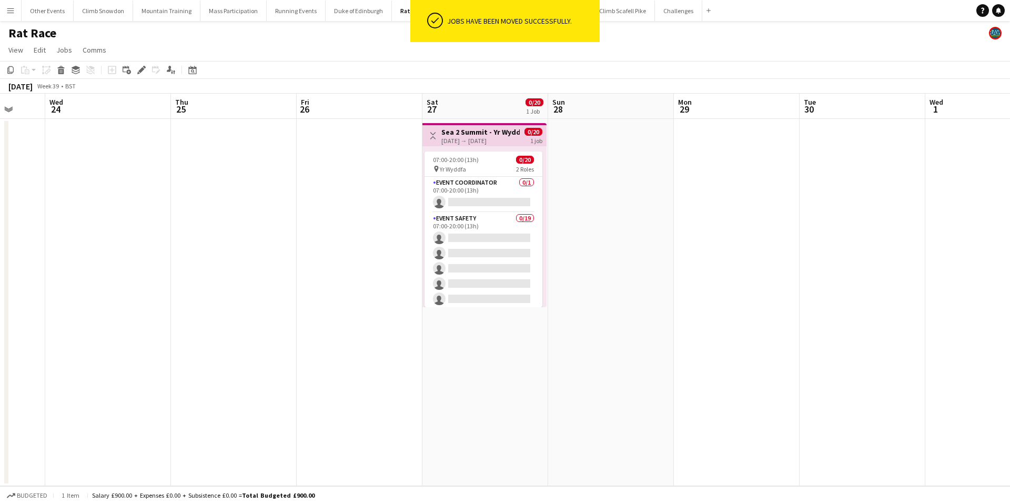
click at [492, 134] on h3 "Sea 2 Summit - Yr Wyddfa - S25Q2OE-9913" at bounding box center [480, 131] width 78 height 9
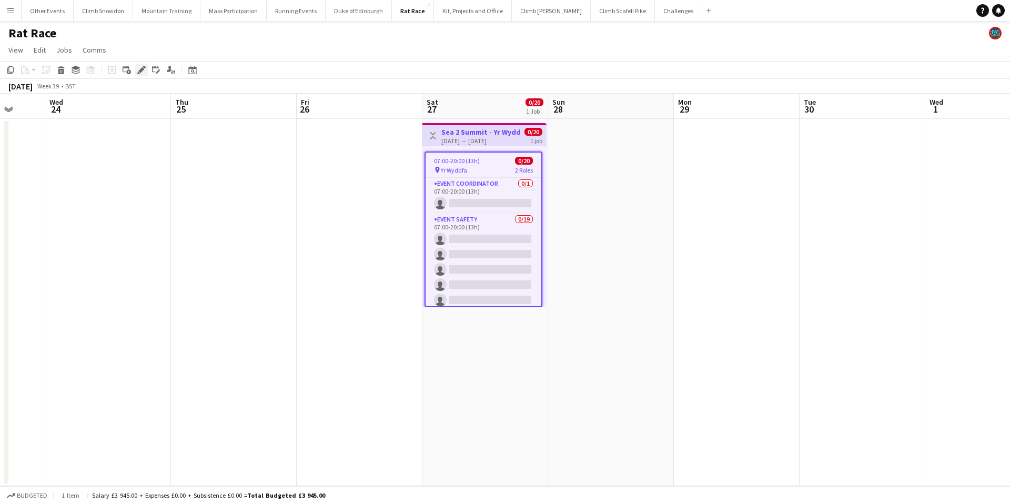
click at [144, 70] on icon "Edit" at bounding box center [141, 70] width 8 height 8
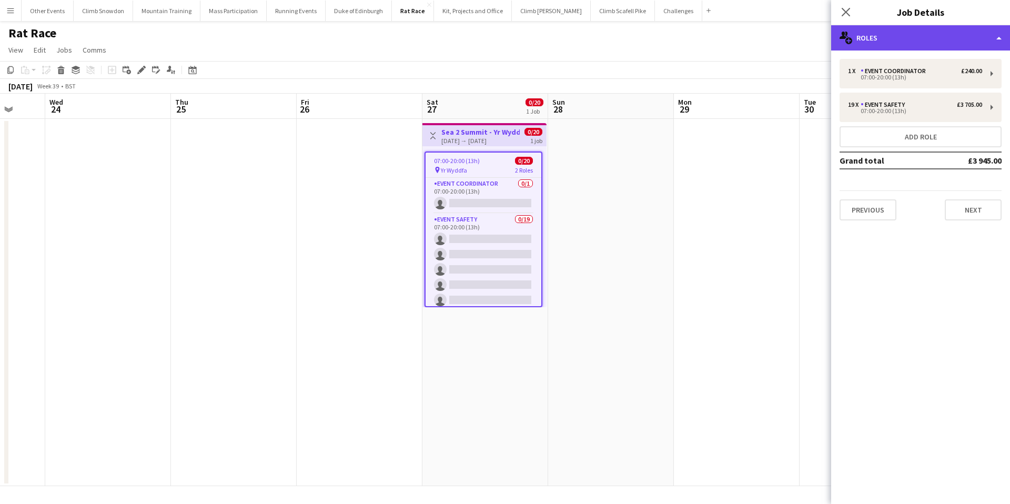
click at [916, 40] on div "multiple-users-add Roles" at bounding box center [920, 37] width 179 height 25
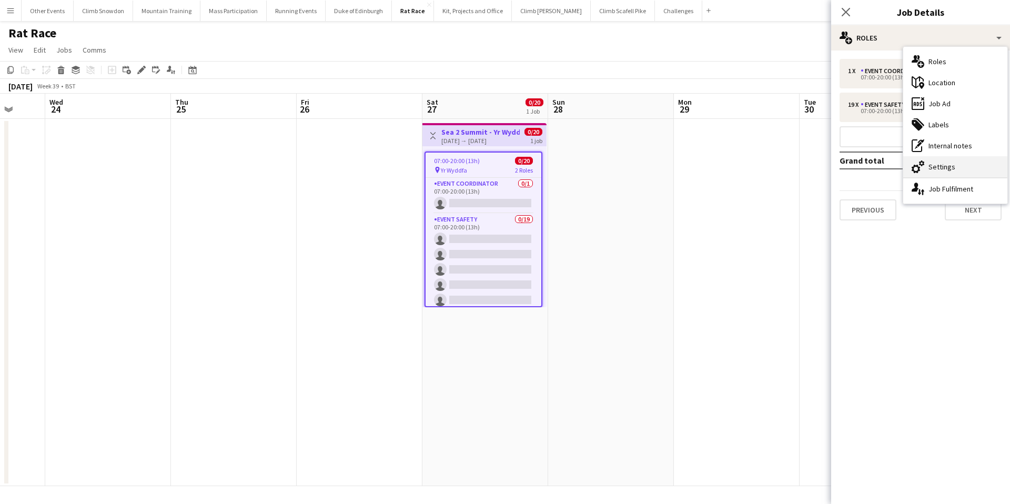
click at [949, 163] on div "cog-double-3 Settings" at bounding box center [955, 166] width 104 height 21
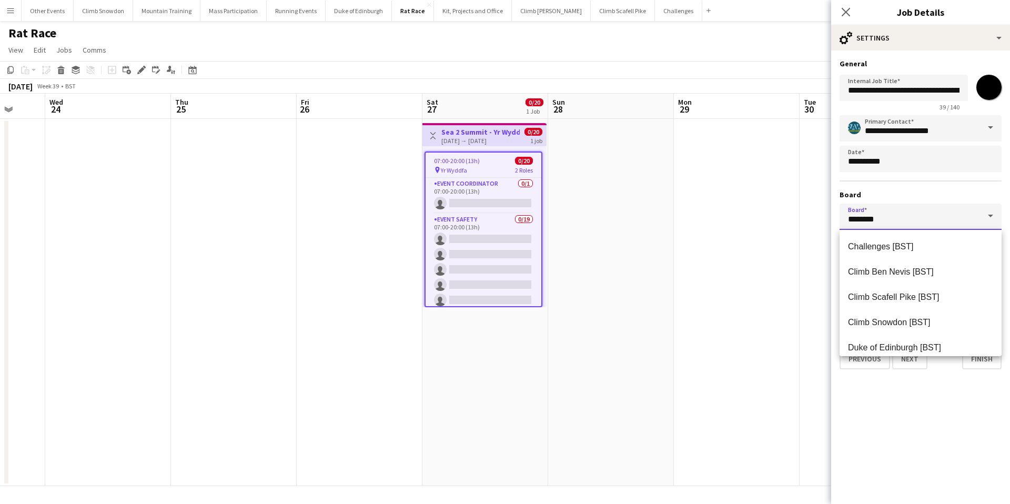
click at [964, 216] on input "********" at bounding box center [921, 217] width 162 height 26
click at [898, 246] on span "Challenges [BST]" at bounding box center [881, 246] width 66 height 9
type input "**********"
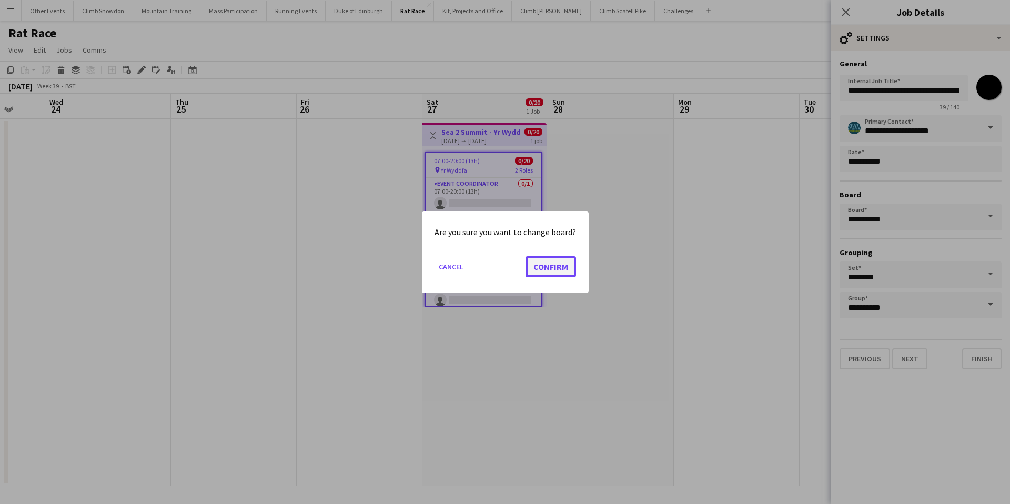
click at [546, 268] on button "Confirm" at bounding box center [551, 266] width 51 height 21
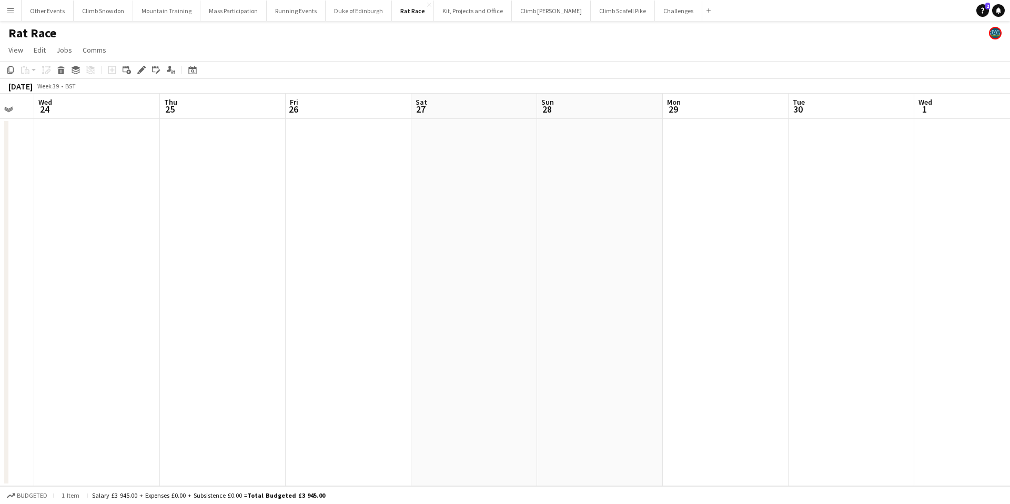
scroll to position [0, 472]
click at [656, 13] on button "Challenges Close" at bounding box center [678, 11] width 47 height 21
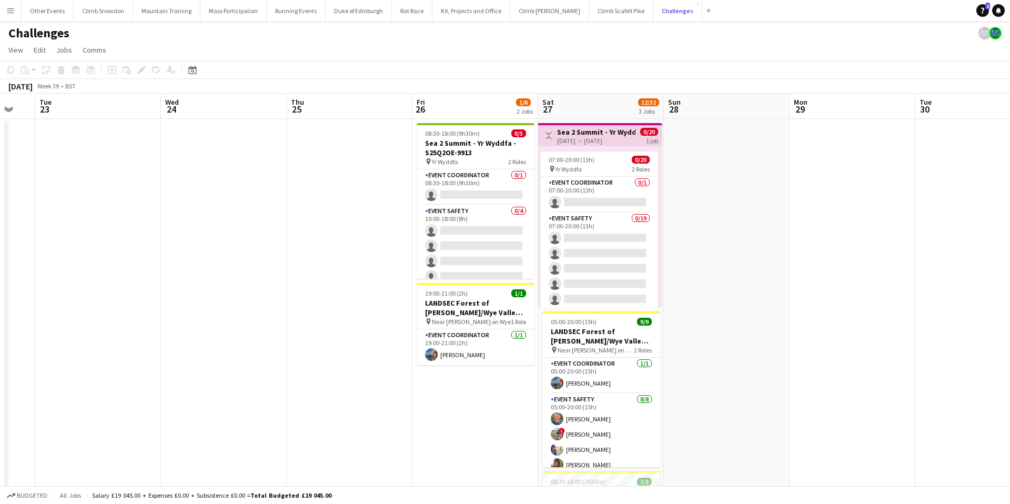
scroll to position [0, 340]
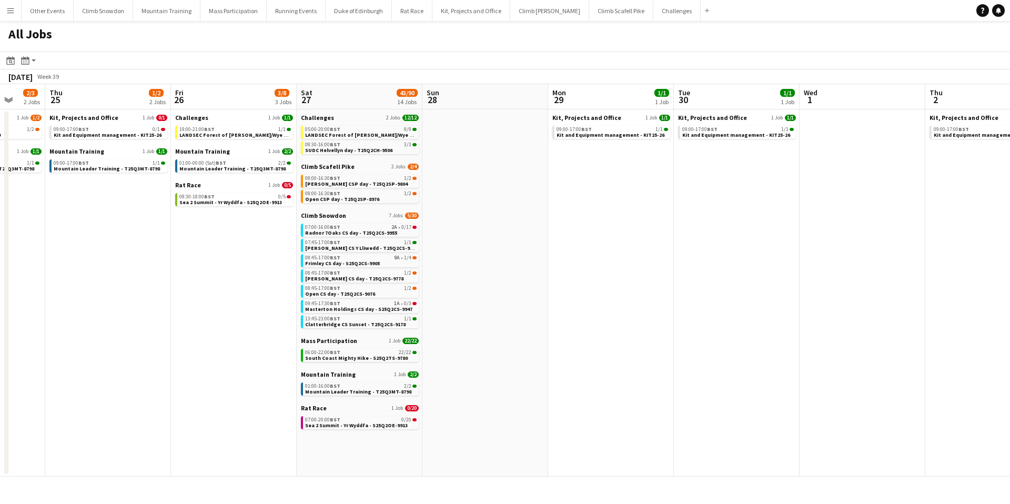
scroll to position [0, 328]
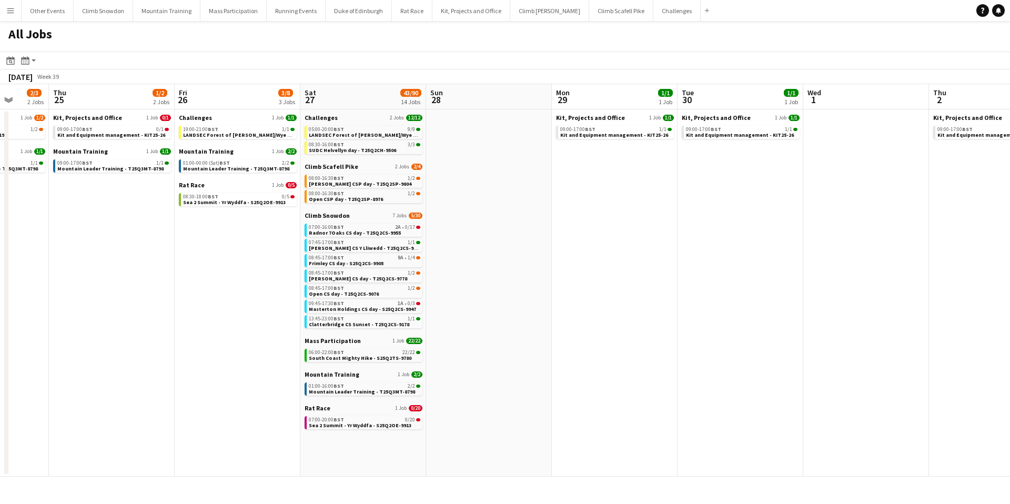
drag, startPoint x: 347, startPoint y: 422, endPoint x: 369, endPoint y: 279, distance: 144.8
click at [369, 278] on app-calendar-viewport "Mon 22 3/4 3 Jobs Tue 23 3/4 3 Jobs Wed 24 2/3 2 Jobs Thu 25 1/2 2 Jobs Fri 26 …" at bounding box center [505, 280] width 1010 height 392
click at [336, 118] on link "Challenges 2 Jobs 12/12" at bounding box center [364, 118] width 118 height 8
click at [206, 239] on app-date-cell "Challenges 1 Job 1/1 19:00-21:00 BST 1/1 LANDSEC Forest of Dean/Wye Valley Chal…" at bounding box center [238, 292] width 126 height 367
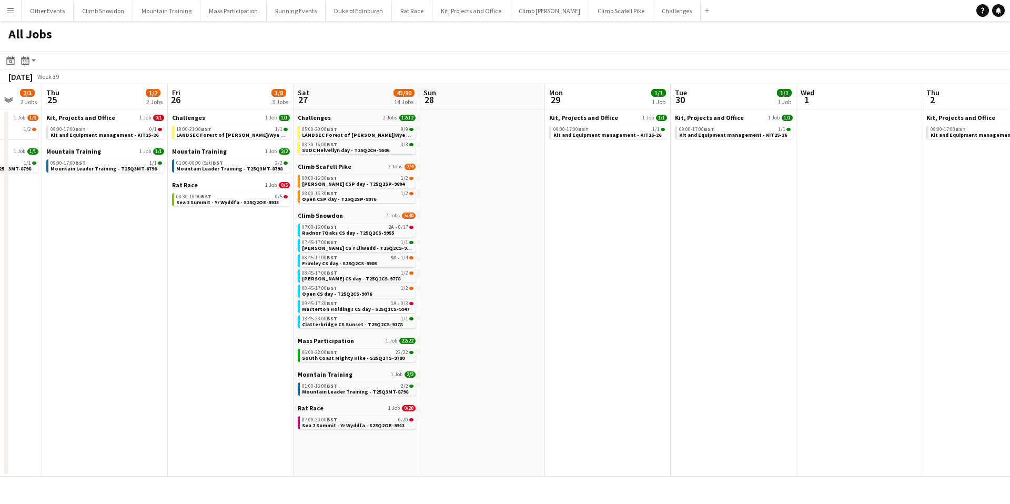
scroll to position [0, 332]
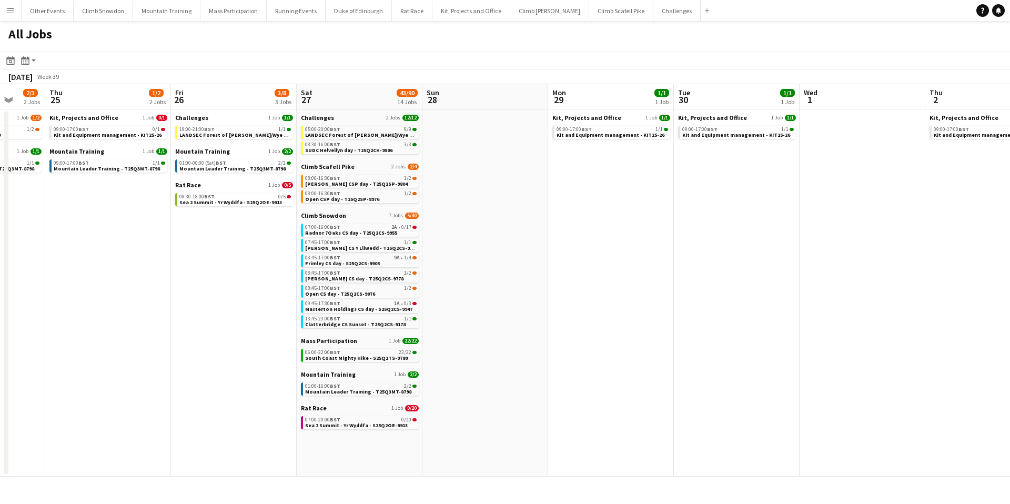
drag, startPoint x: 235, startPoint y: 197, endPoint x: 231, endPoint y: 136, distance: 61.1
click at [231, 136] on app-calendar-viewport "Mon 22 3/4 3 Jobs Tue 23 3/4 3 Jobs Wed 24 2/3 2 Jobs Thu 25 1/2 2 Jobs Fri 26 …" at bounding box center [505, 280] width 1010 height 392
click at [980, 10] on icon "Help" at bounding box center [983, 10] width 6 height 6
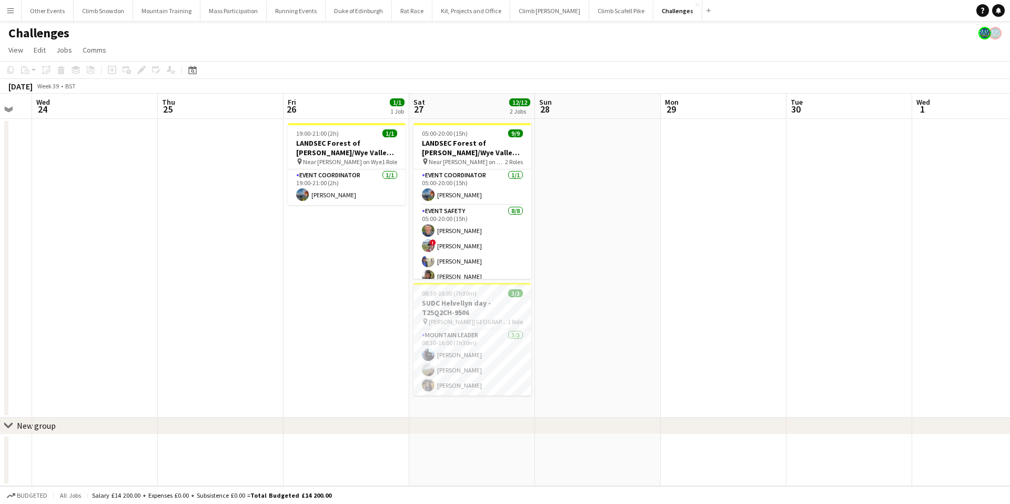
scroll to position [0, 335]
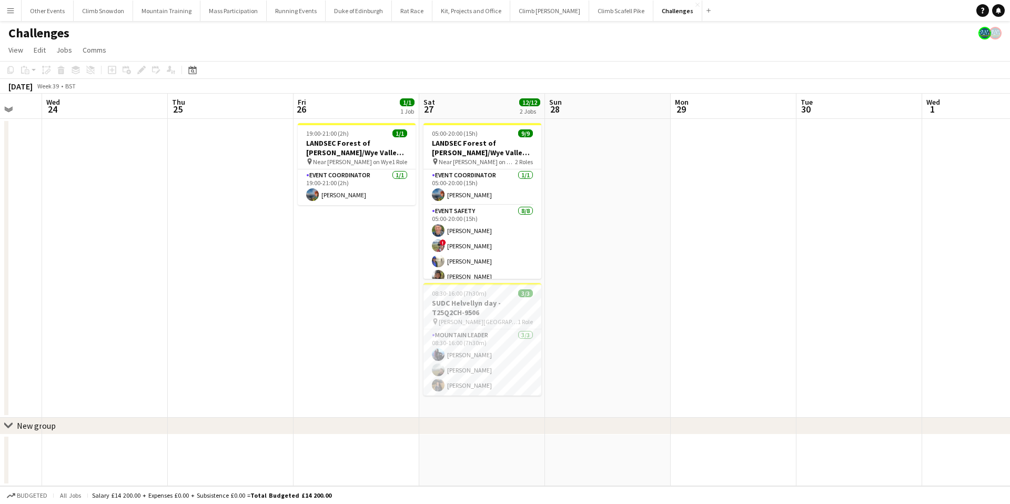
click at [348, 450] on app-date-cell at bounding box center [357, 461] width 126 height 52
click at [344, 455] on app-date-cell at bounding box center [357, 461] width 126 height 52
click at [447, 454] on app-date-cell at bounding box center [482, 461] width 126 height 52
click at [341, 463] on app-date-cell at bounding box center [357, 461] width 126 height 52
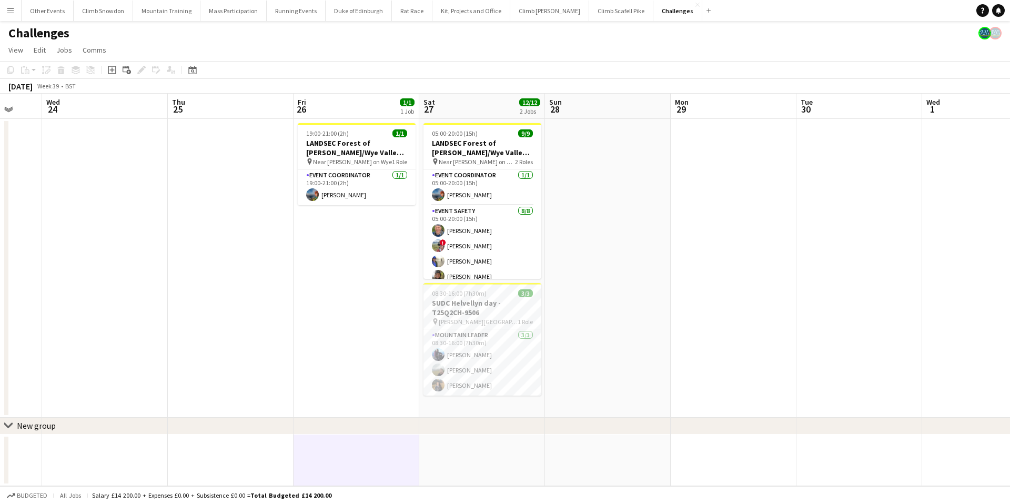
click at [336, 401] on app-date-cell "19:00-21:00 (2h) 1/1 LANDSEC Forest of Dean/Wye Valley Challenge - S25Q2CH-9594…" at bounding box center [357, 268] width 126 height 299
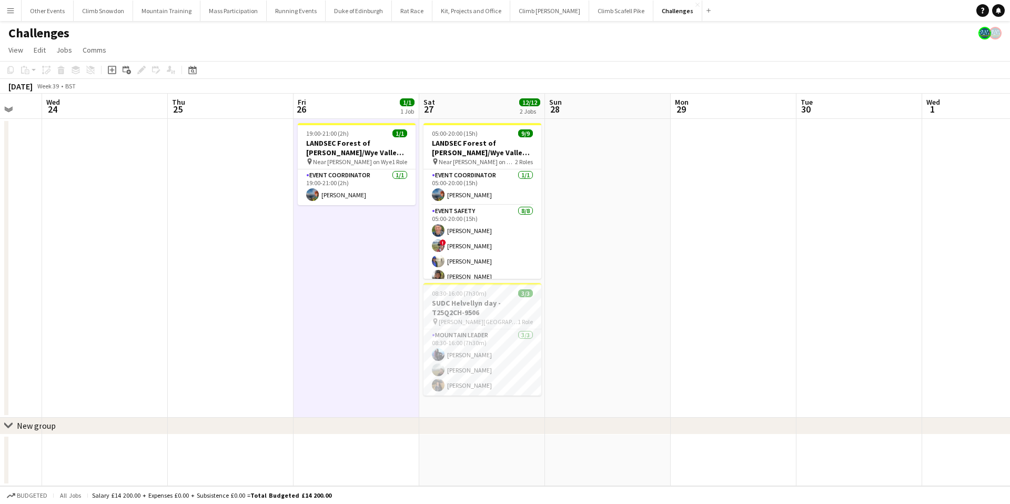
click at [342, 453] on app-date-cell at bounding box center [357, 461] width 126 height 52
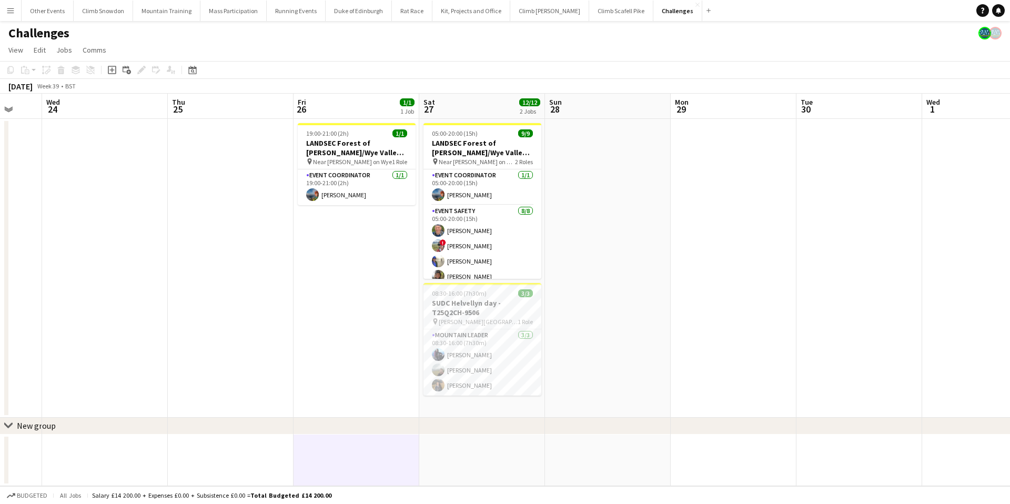
click at [11, 7] on app-icon "Menu" at bounding box center [10, 10] width 8 height 8
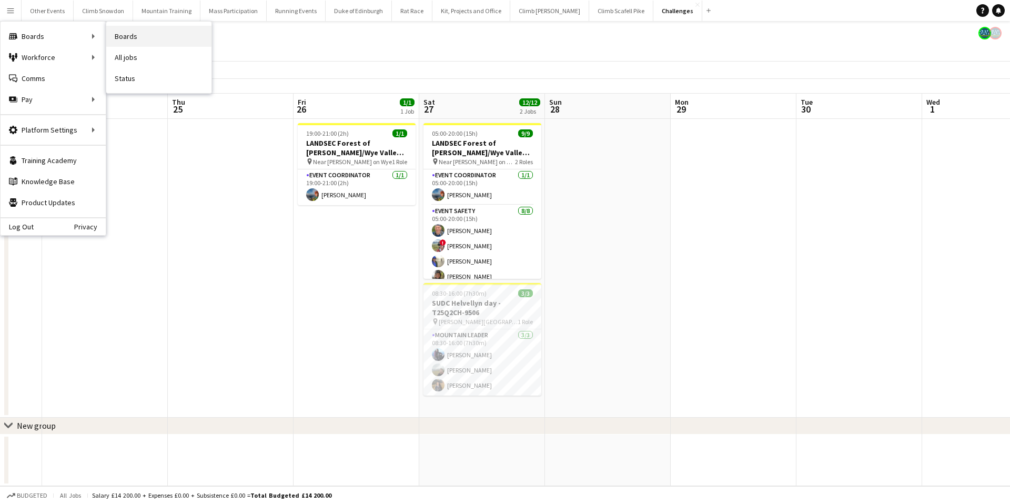
click at [168, 36] on link "Boards" at bounding box center [158, 36] width 105 height 21
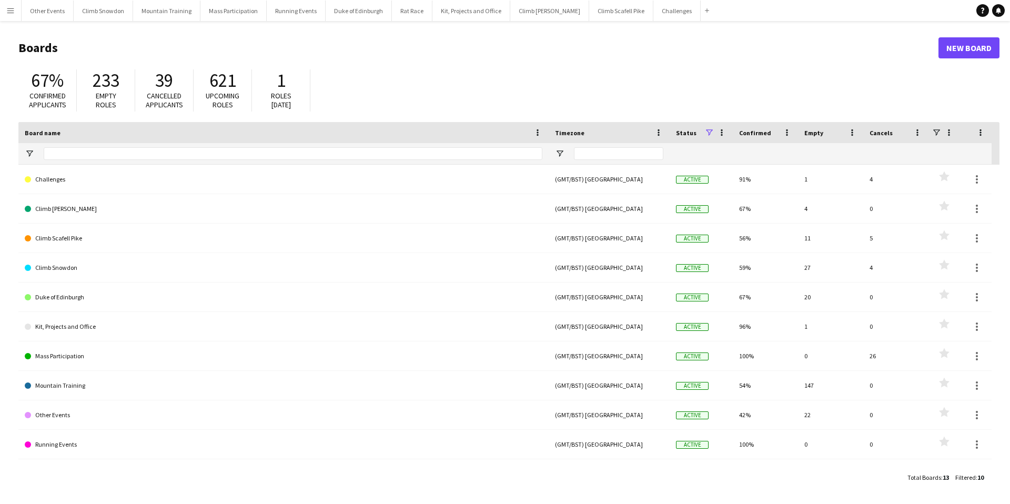
click at [927, 478] on span "Total Boards" at bounding box center [924, 477] width 34 height 8
click at [967, 477] on span "Filtered" at bounding box center [965, 477] width 21 height 8
click at [712, 132] on span at bounding box center [708, 132] width 9 height 9
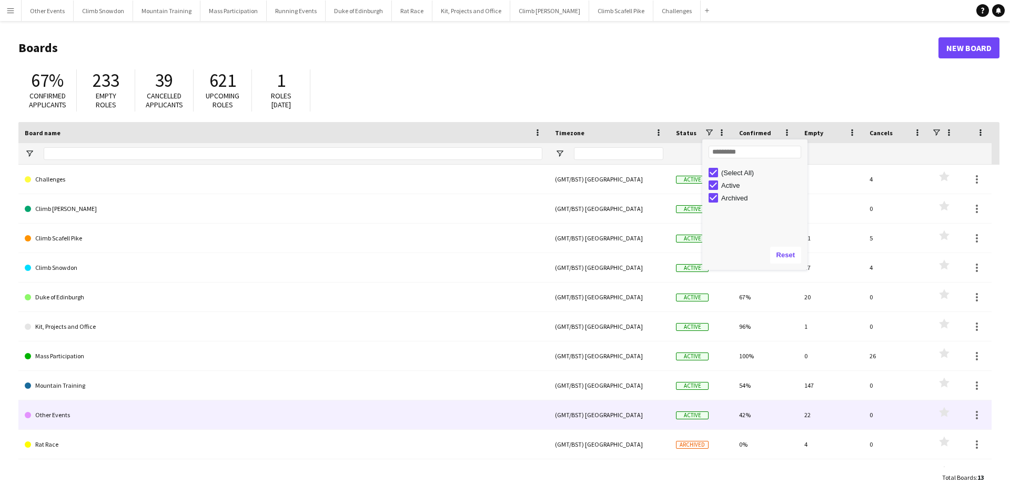
scroll to position [31, 0]
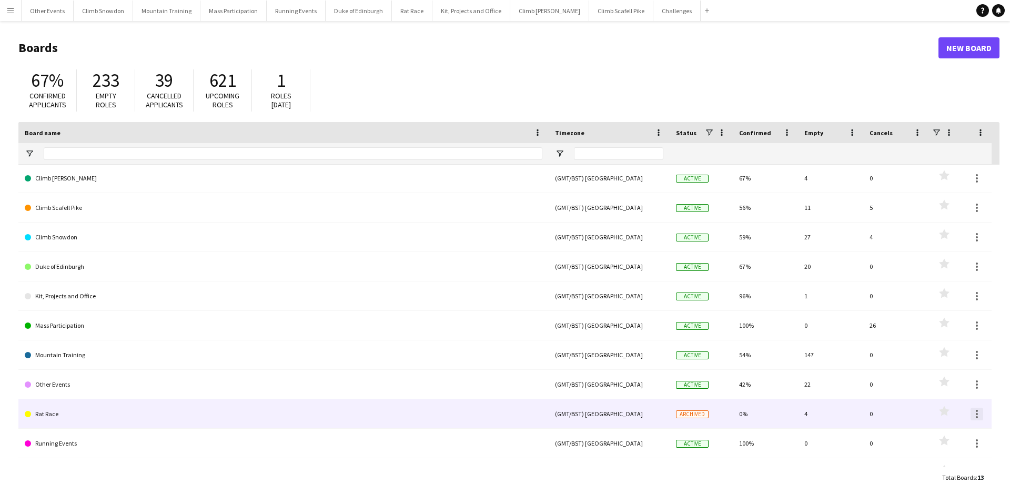
click at [976, 415] on div at bounding box center [977, 414] width 13 height 13
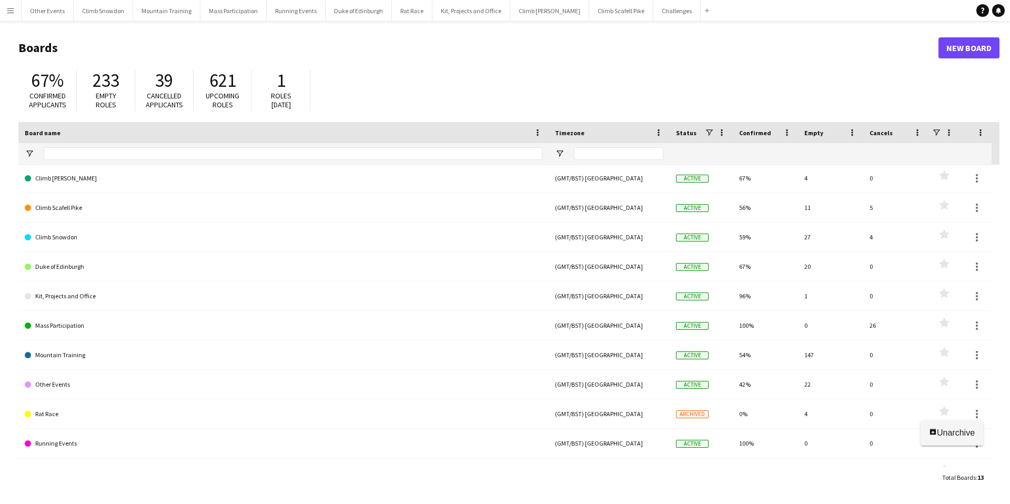
click at [953, 431] on span "Unarchive" at bounding box center [956, 432] width 38 height 9
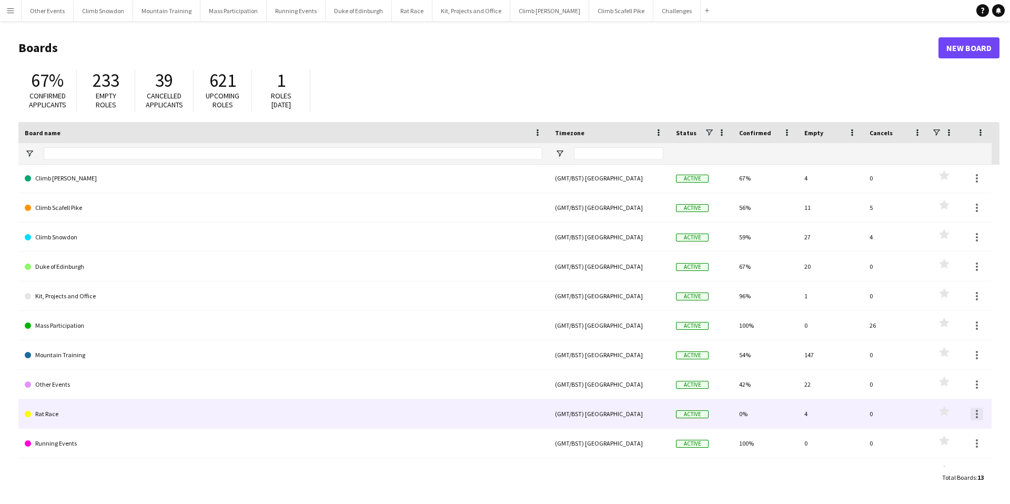
click at [975, 412] on div at bounding box center [977, 414] width 13 height 13
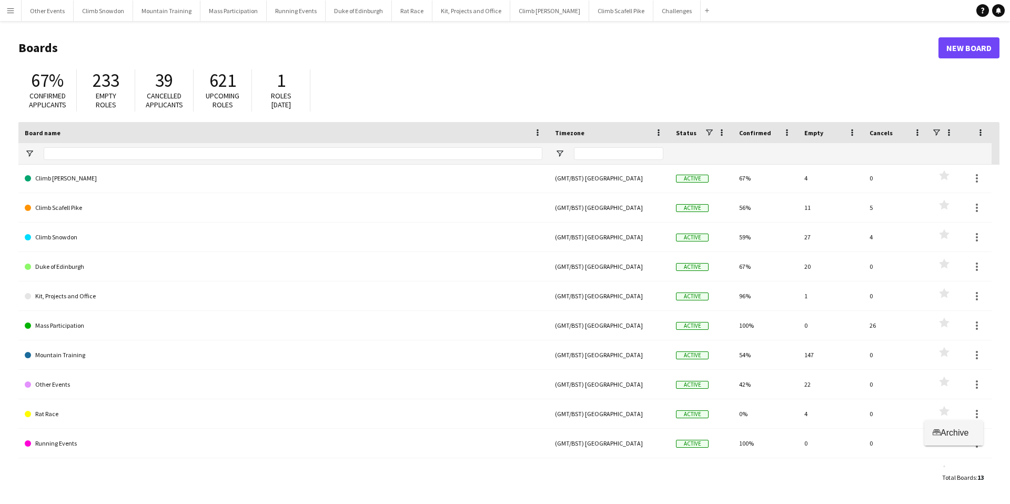
click at [955, 428] on span "Archive" at bounding box center [955, 432] width 28 height 9
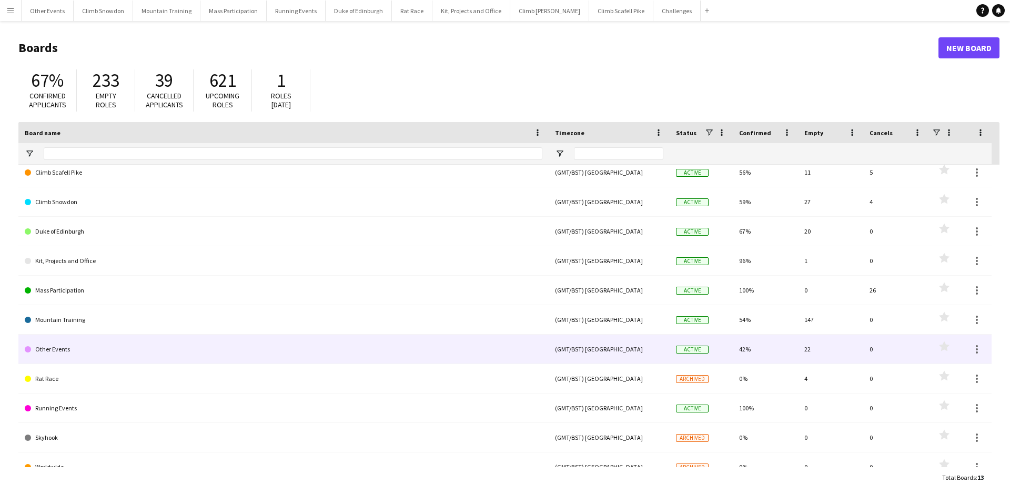
scroll to position [0, 0]
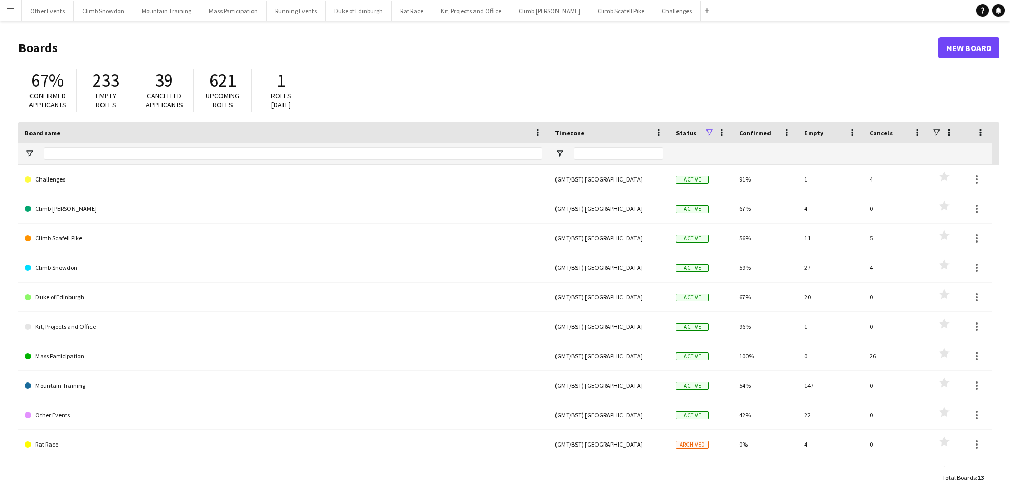
click at [706, 132] on span at bounding box center [708, 132] width 9 height 9
click at [662, 80] on div "67% Confirmed applicants 233 Empty roles 39 Cancelled applicants 621 Upcoming r…" at bounding box center [508, 93] width 981 height 58
